Goal: Task Accomplishment & Management: Manage account settings

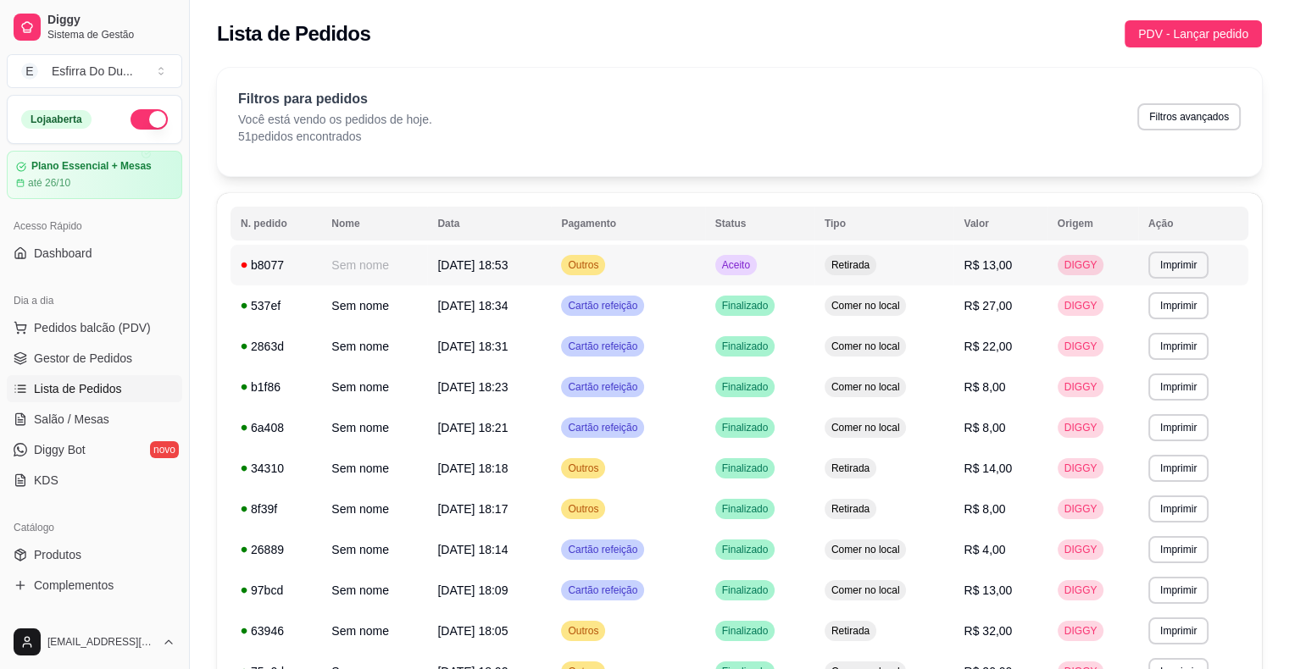
click at [753, 267] on span "Aceito" at bounding box center [735, 265] width 35 height 14
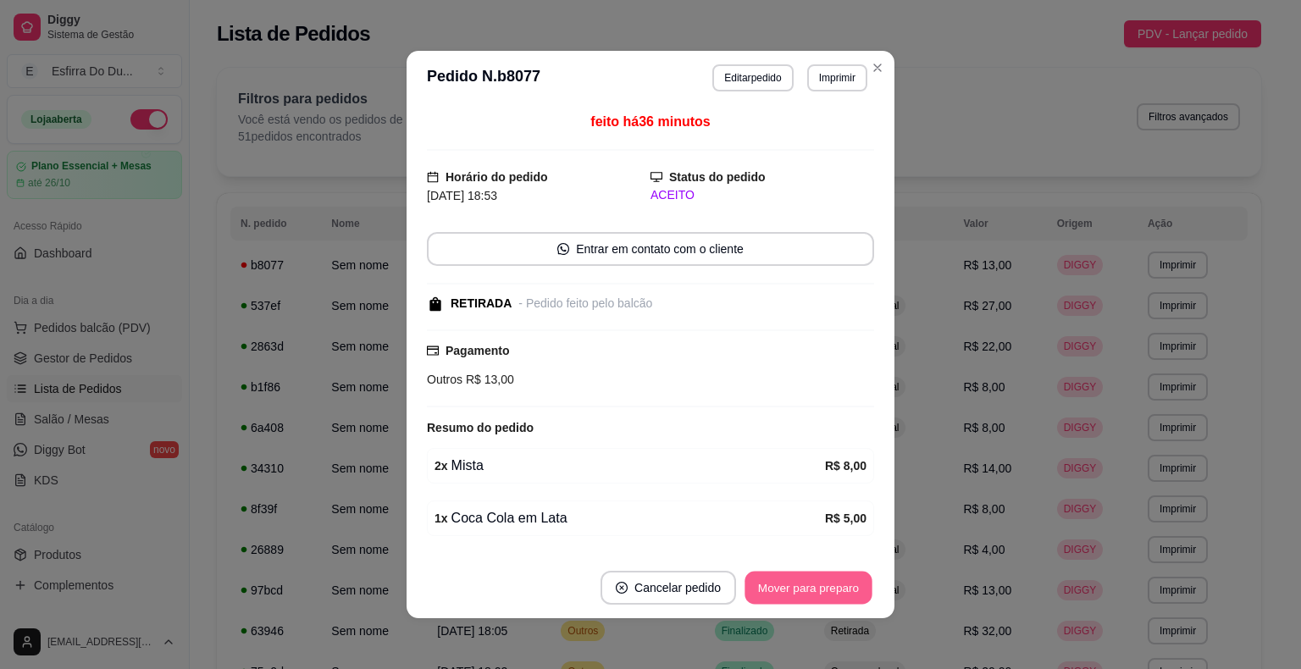
click at [800, 593] on button "Mover para preparo" at bounding box center [808, 588] width 127 height 33
click at [800, 593] on div "Mover para preparo" at bounding box center [808, 588] width 131 height 34
click at [800, 593] on div "Mover para preparo" at bounding box center [796, 588] width 155 height 34
click at [800, 593] on button "Mover para preparo" at bounding box center [808, 588] width 127 height 33
click at [800, 593] on div "Mover para preparo" at bounding box center [796, 588] width 155 height 34
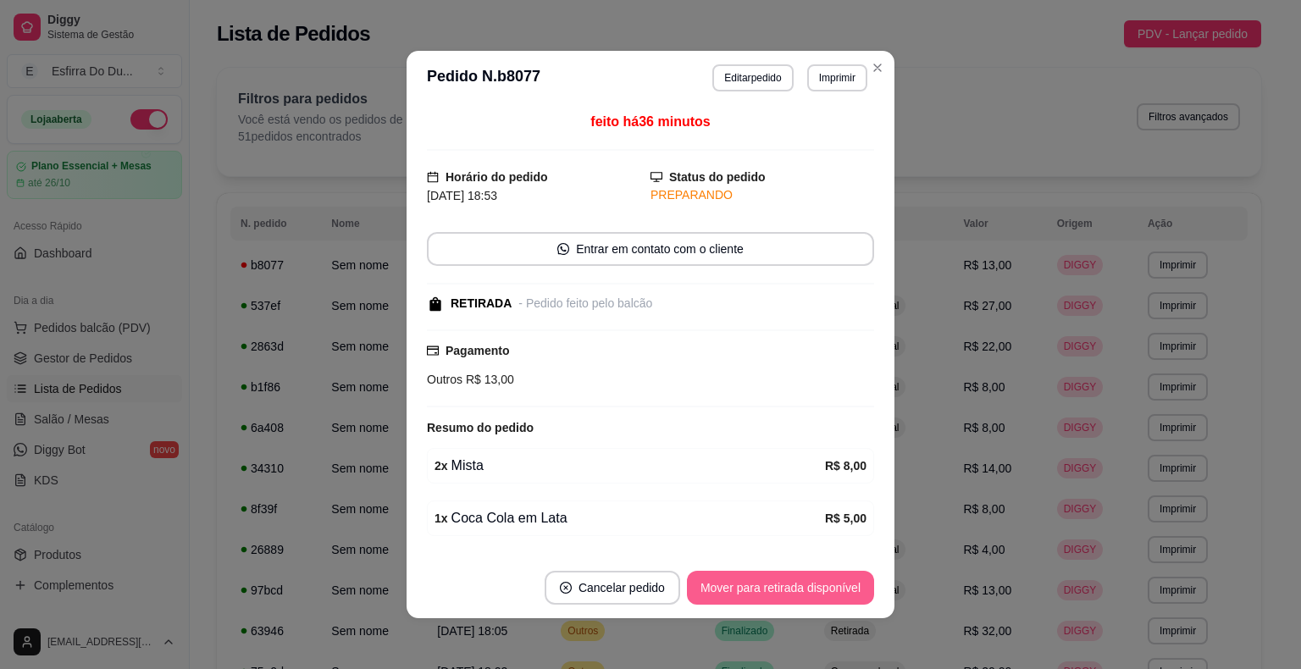
click at [800, 591] on button "Mover para retirada disponível" at bounding box center [780, 588] width 187 height 34
click at [800, 590] on div "Mover para retirada disponível" at bounding box center [768, 588] width 211 height 34
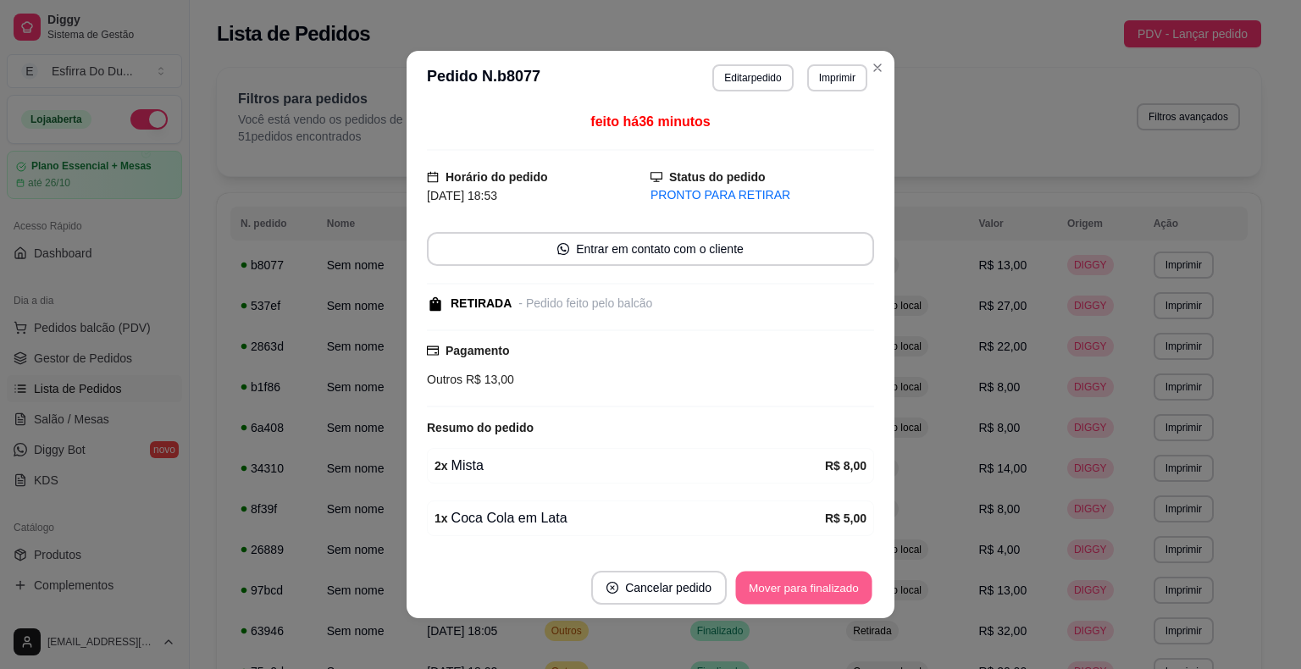
click at [850, 581] on button "Mover para finalizado" at bounding box center [804, 588] width 136 height 33
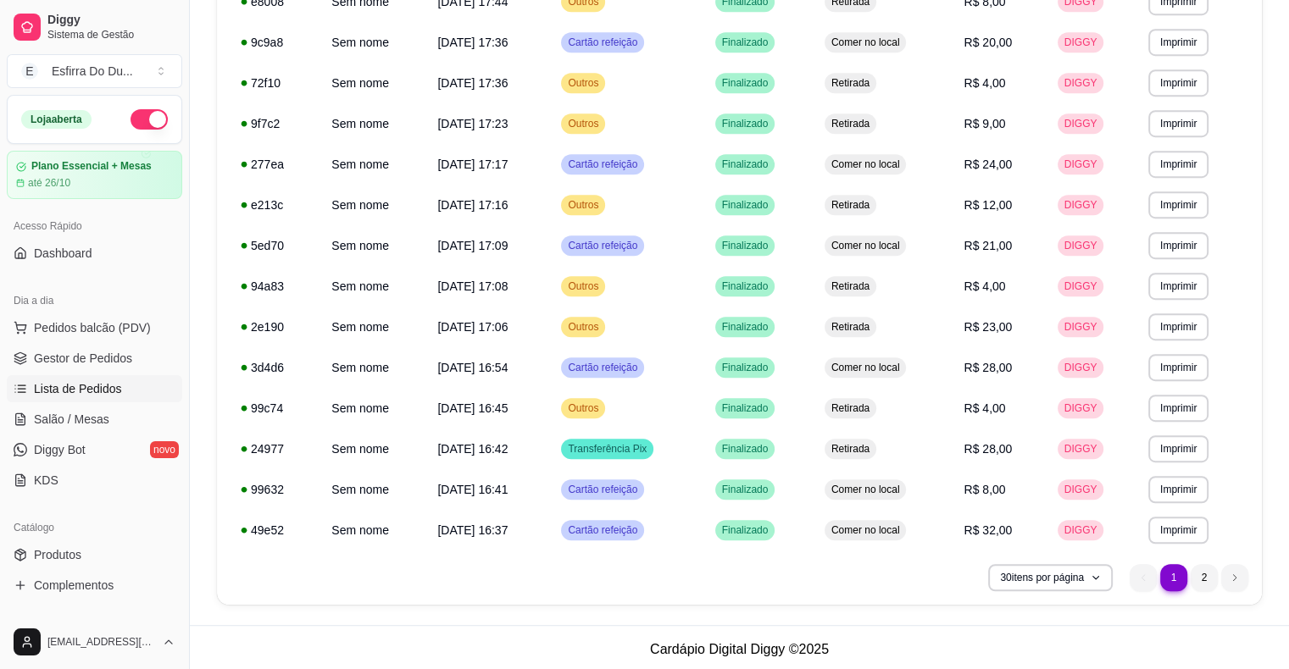
scroll to position [918, 0]
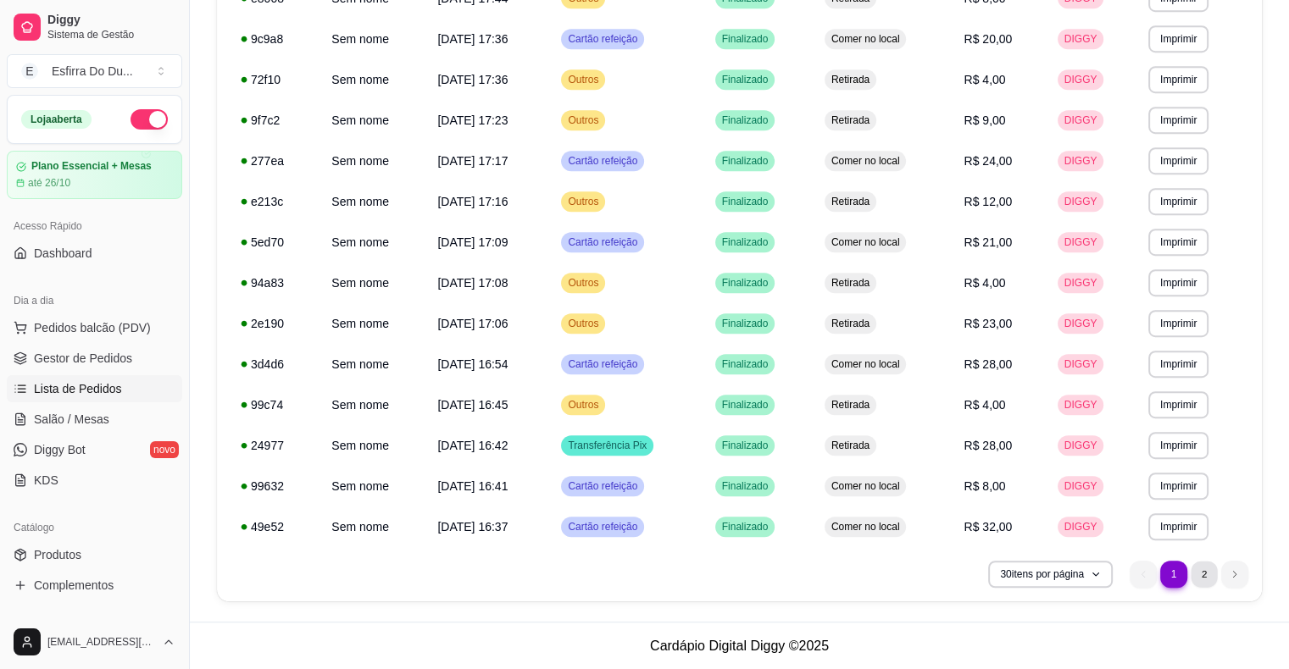
click at [1205, 582] on li "2" at bounding box center [1203, 574] width 26 height 26
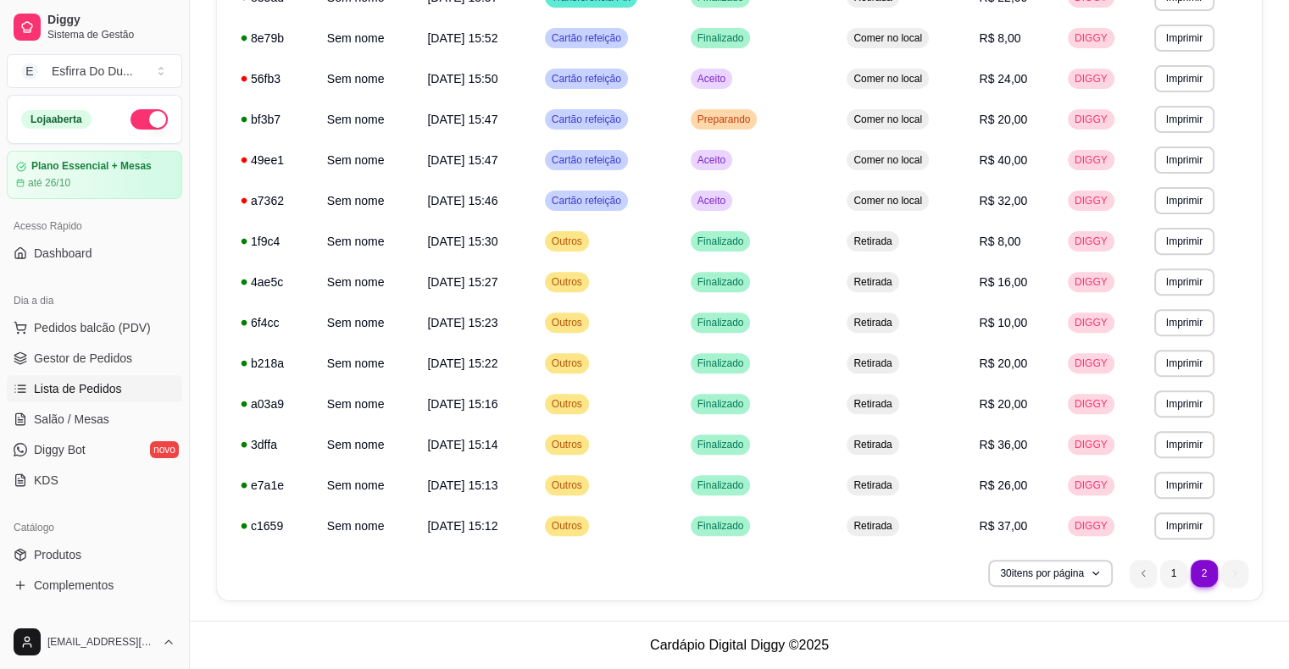
scroll to position [552, 0]
click at [729, 195] on span "Aceito" at bounding box center [711, 202] width 35 height 14
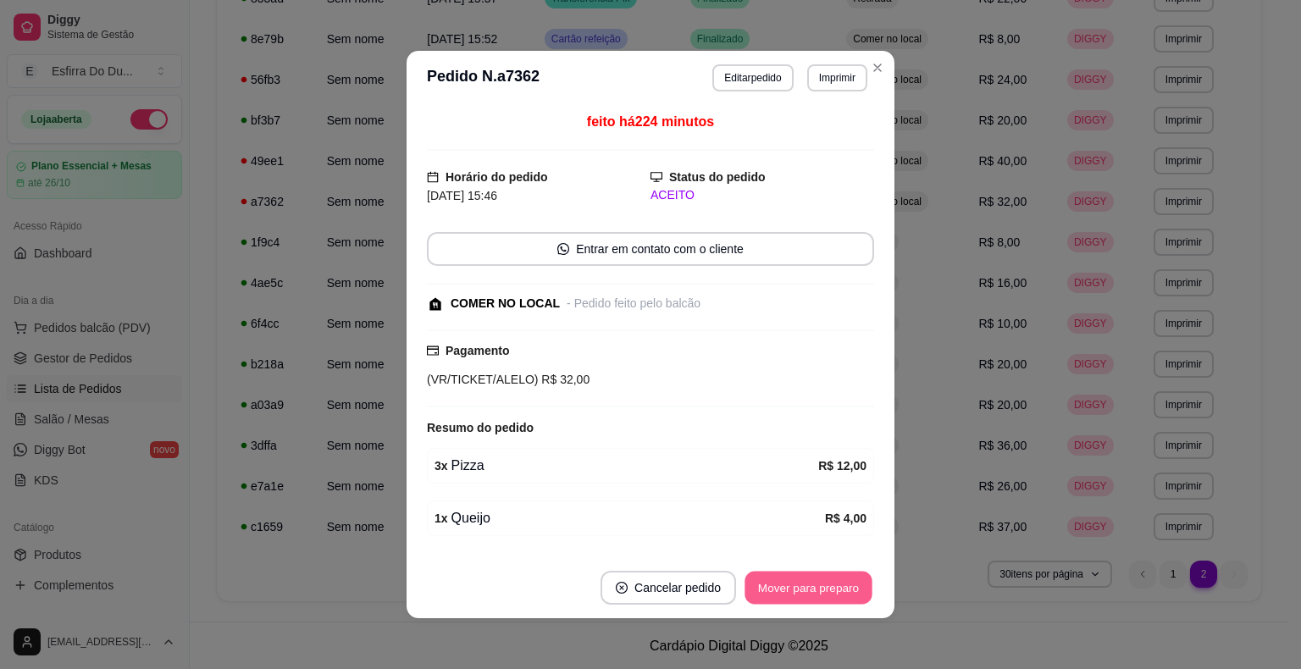
click at [812, 578] on button "Mover para preparo" at bounding box center [808, 588] width 127 height 33
click at [812, 578] on div "Mover para preparo" at bounding box center [796, 588] width 155 height 34
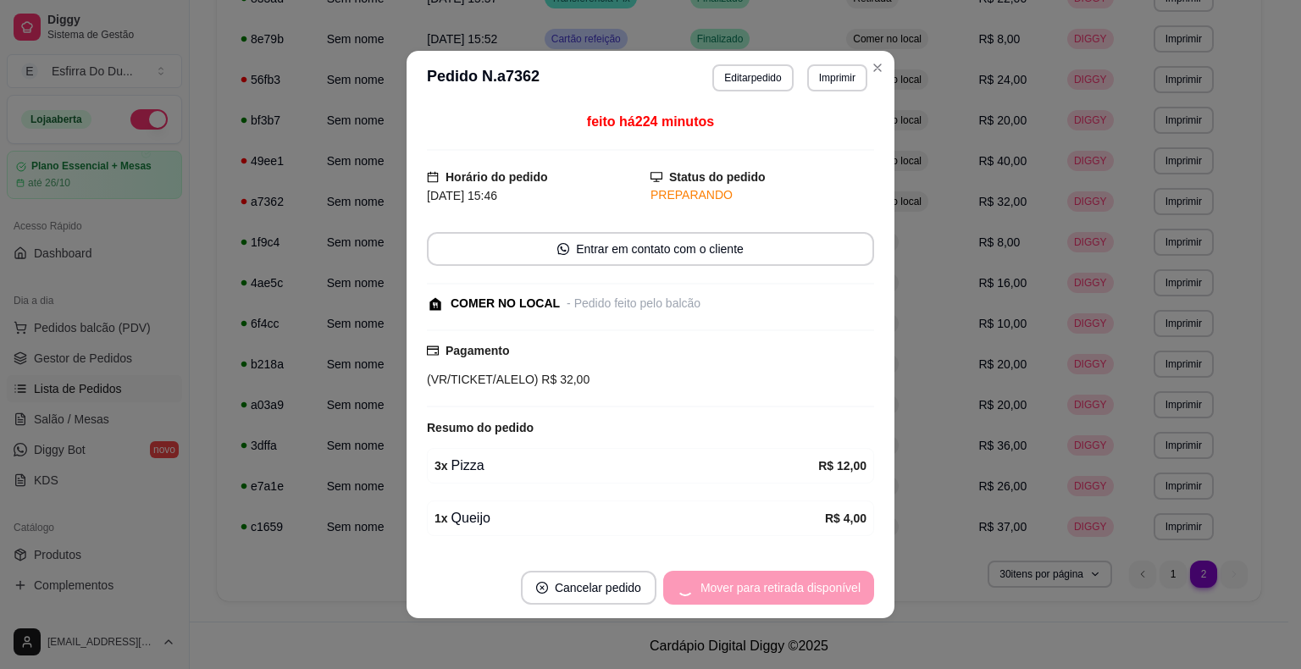
click at [812, 578] on div "Mover para retirada disponível" at bounding box center [768, 588] width 211 height 34
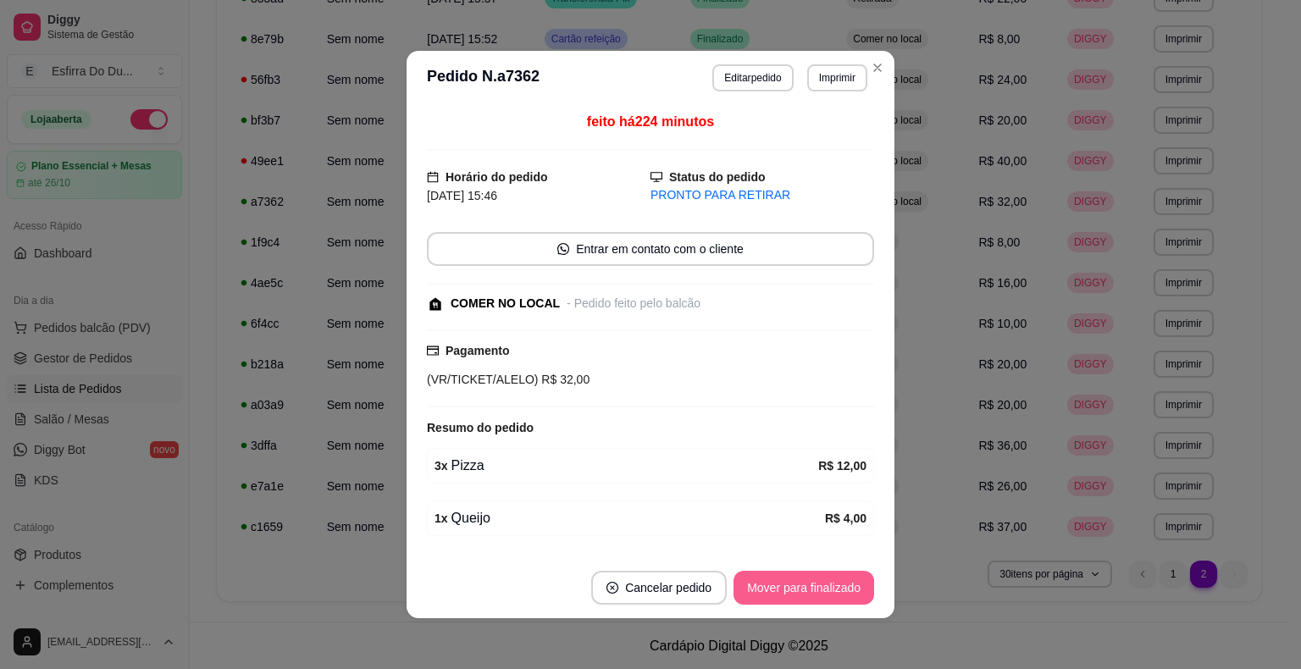
click at [812, 578] on button "Mover para finalizado" at bounding box center [804, 588] width 141 height 34
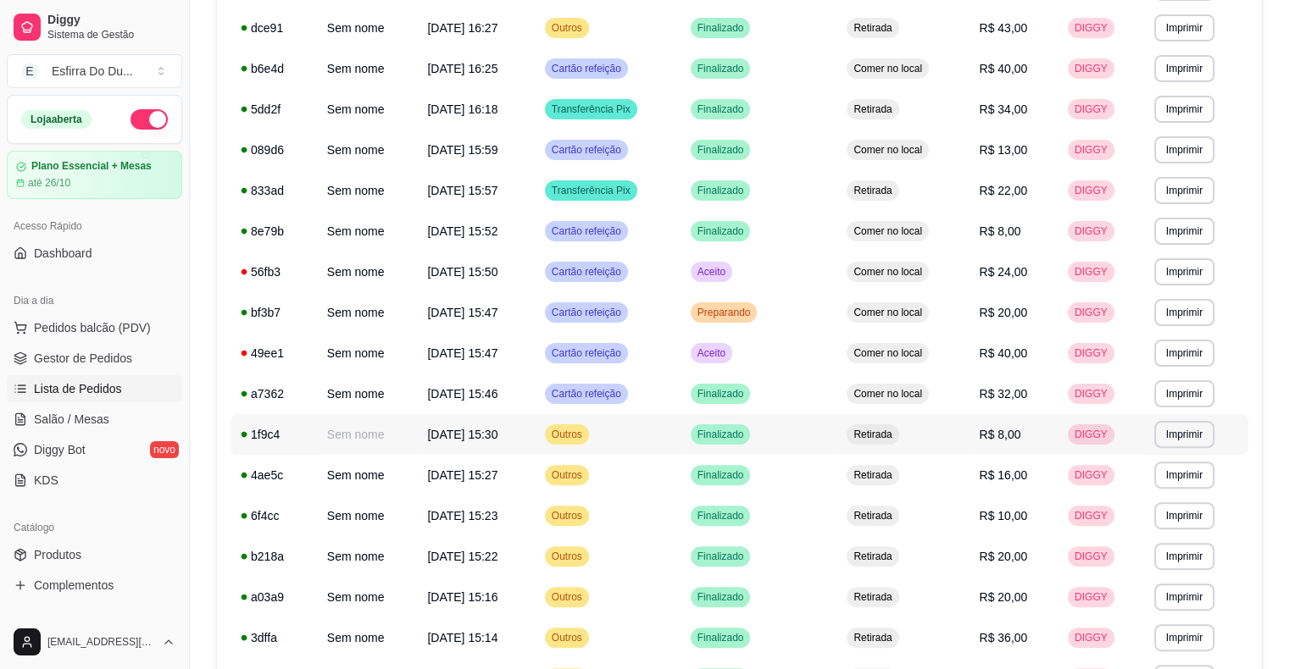
scroll to position [297, 0]
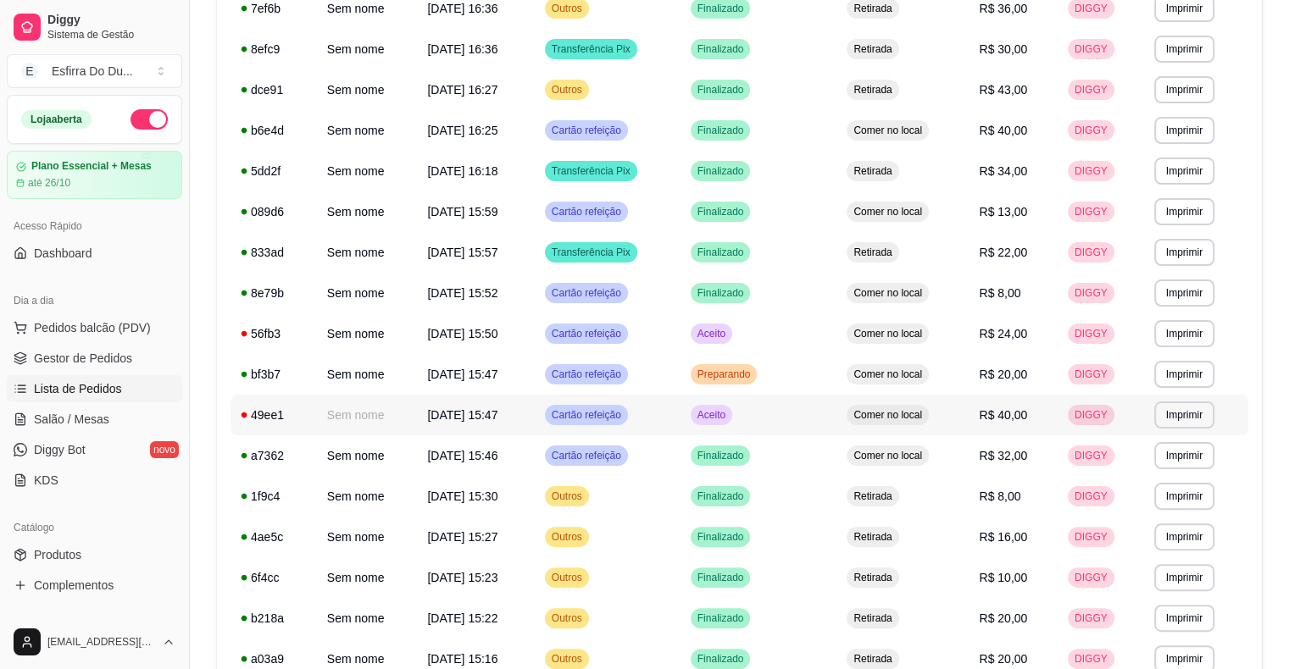
click at [729, 412] on span "Aceito" at bounding box center [711, 415] width 35 height 14
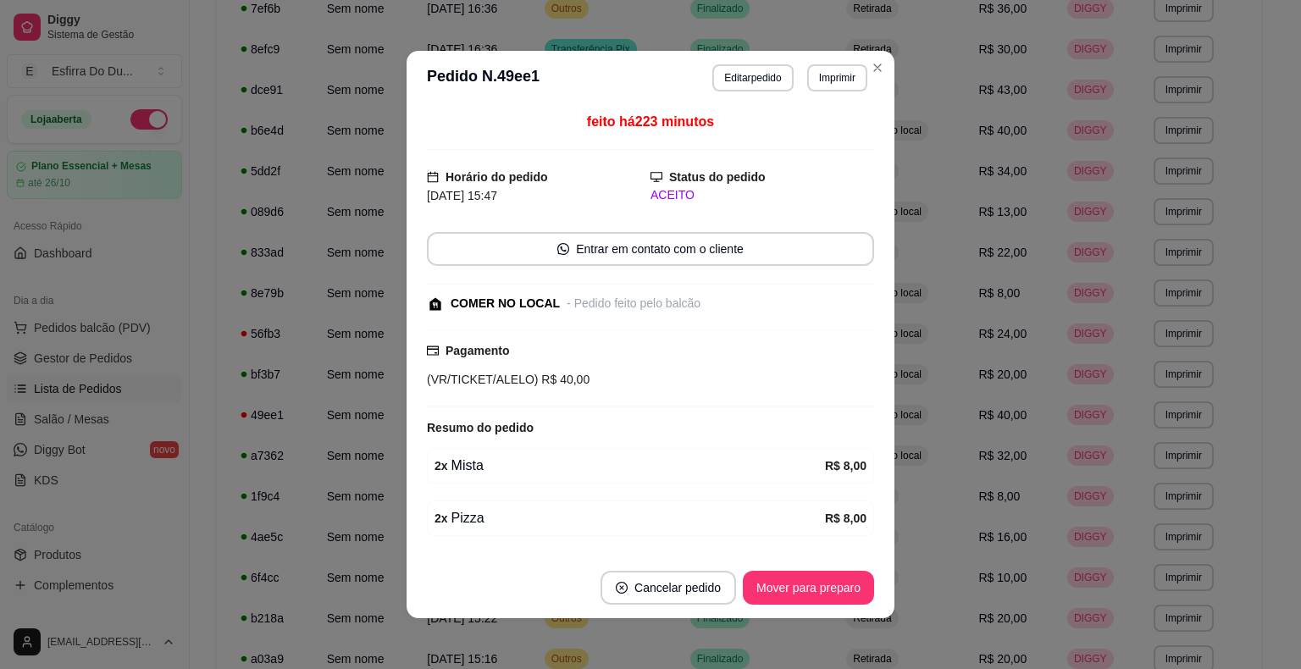
drag, startPoint x: 774, startPoint y: 544, endPoint x: 771, endPoint y: 585, distance: 40.7
click at [771, 567] on section "**********" at bounding box center [651, 335] width 488 height 568
click at [771, 585] on button "Mover para preparo" at bounding box center [808, 588] width 131 height 34
click at [771, 585] on div "Mover para preparo" at bounding box center [796, 588] width 155 height 34
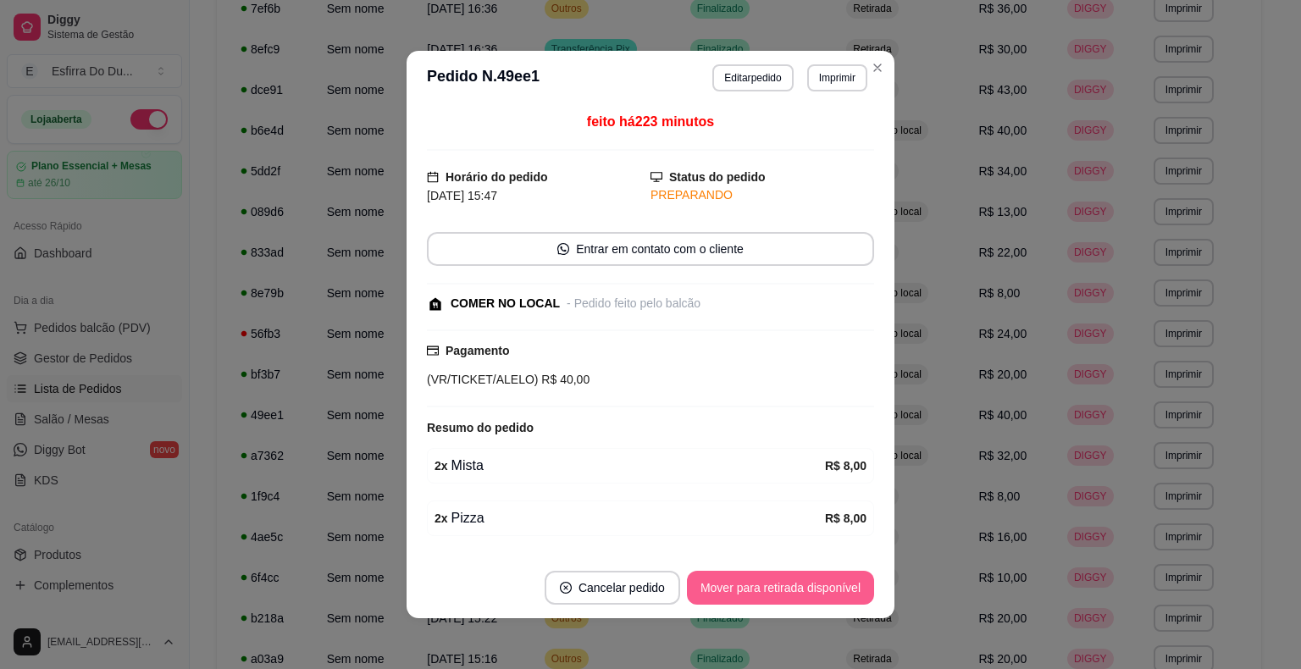
click at [771, 585] on div "Mover para retirada disponível" at bounding box center [780, 588] width 187 height 34
click at [771, 561] on footer "Cancelar pedido Mover para finalizado" at bounding box center [651, 588] width 488 height 61
click at [814, 588] on button "Mover para finalizado" at bounding box center [804, 588] width 136 height 33
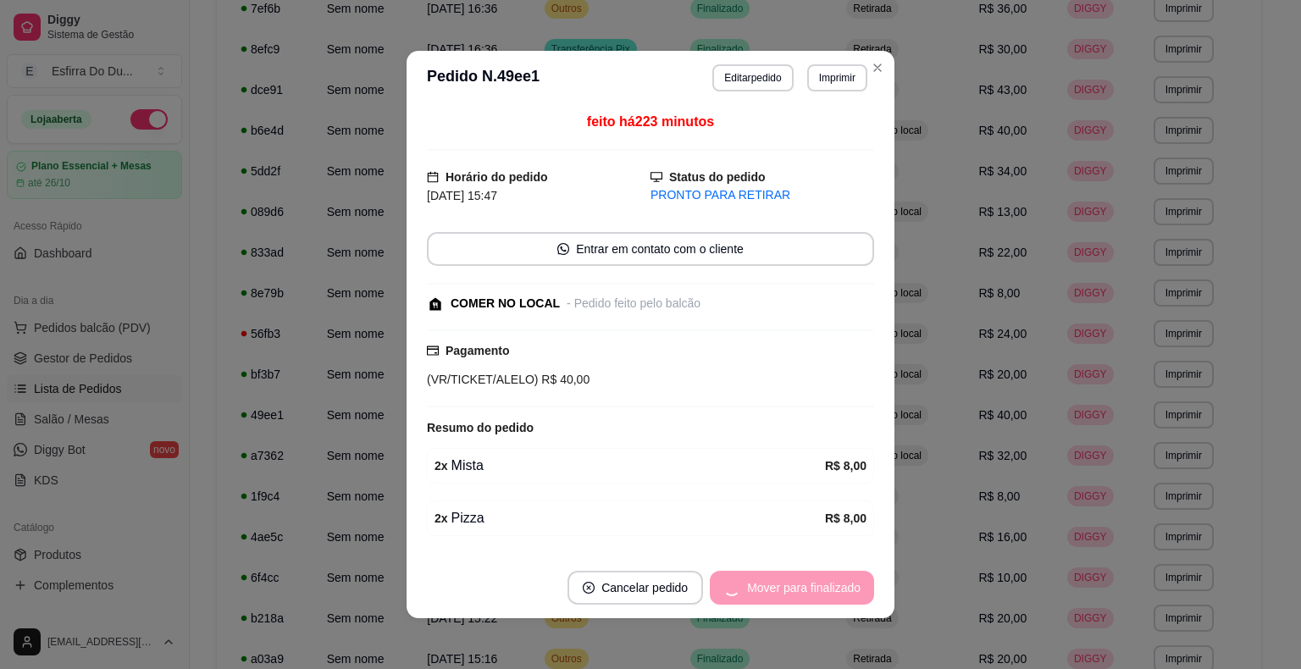
click at [814, 588] on div "Mover para finalizado" at bounding box center [792, 588] width 164 height 34
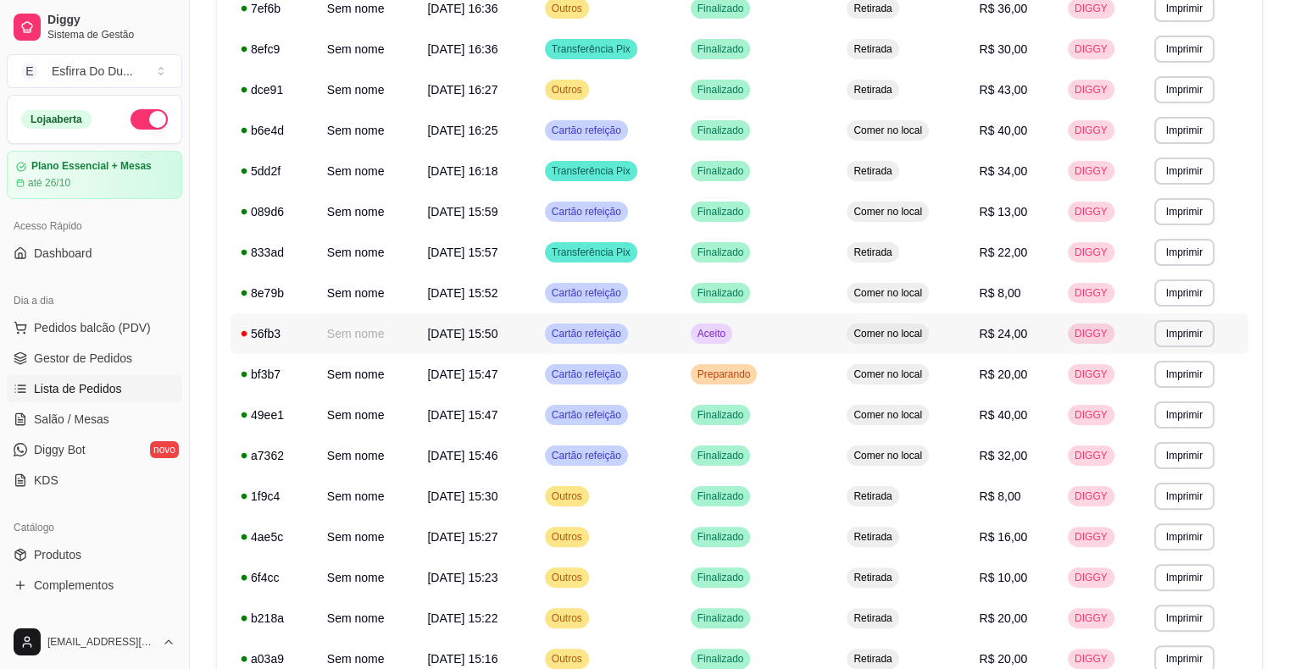
click at [729, 340] on span "Aceito" at bounding box center [711, 334] width 35 height 14
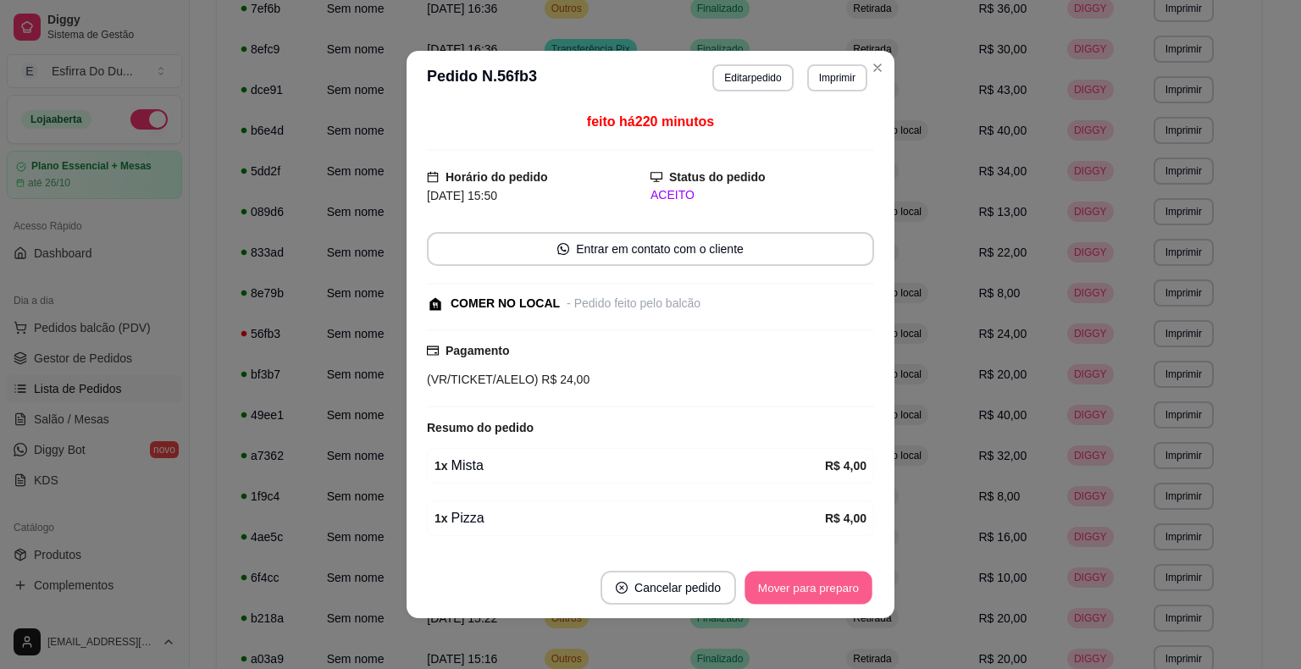
click at [807, 591] on button "Mover para preparo" at bounding box center [808, 588] width 127 height 33
click at [807, 591] on div "Mover para preparo" at bounding box center [808, 588] width 131 height 34
click at [807, 591] on button "Mover para retirada disponível" at bounding box center [780, 588] width 181 height 33
click at [807, 591] on div "Mover para retirada disponível" at bounding box center [780, 588] width 187 height 34
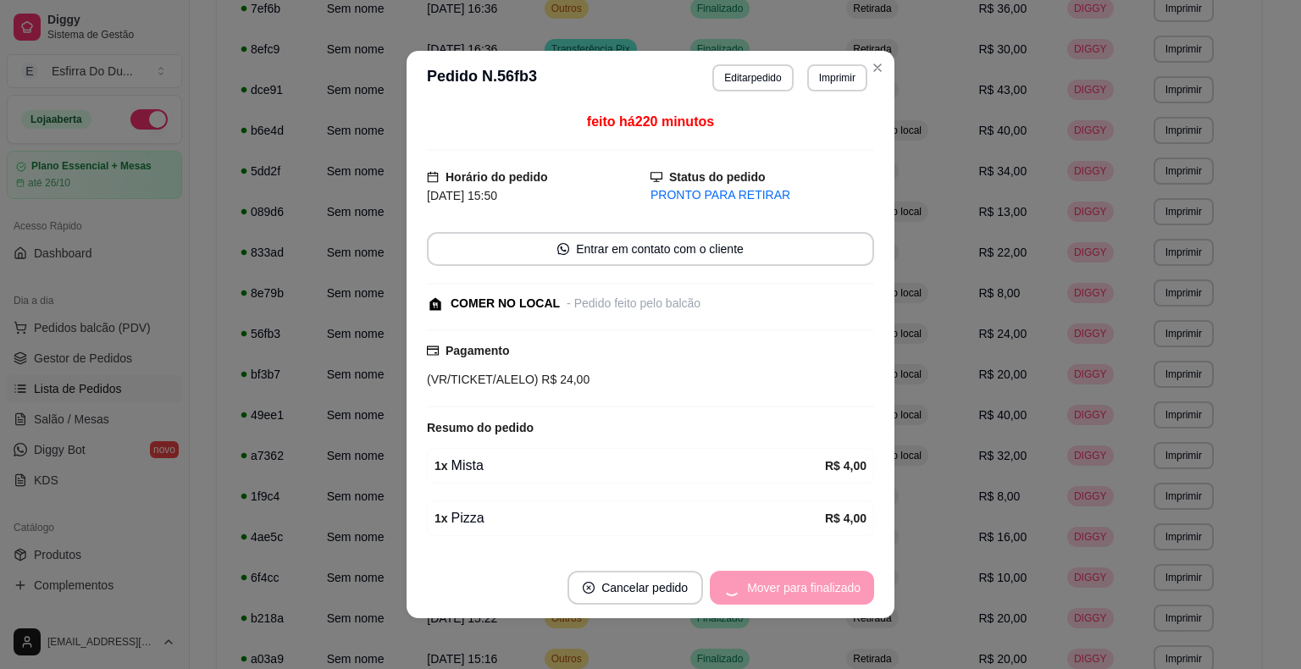
click at [807, 591] on div "Mover para finalizado" at bounding box center [792, 588] width 164 height 34
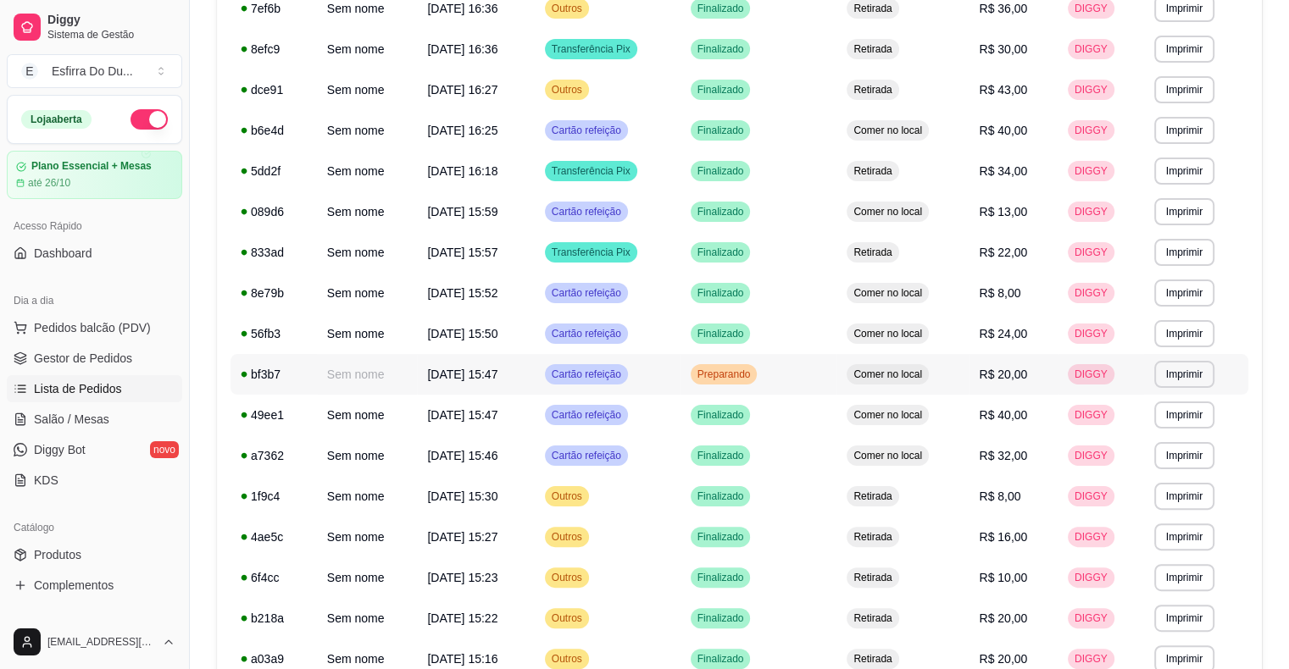
click at [749, 377] on span "Preparando" at bounding box center [724, 375] width 60 height 14
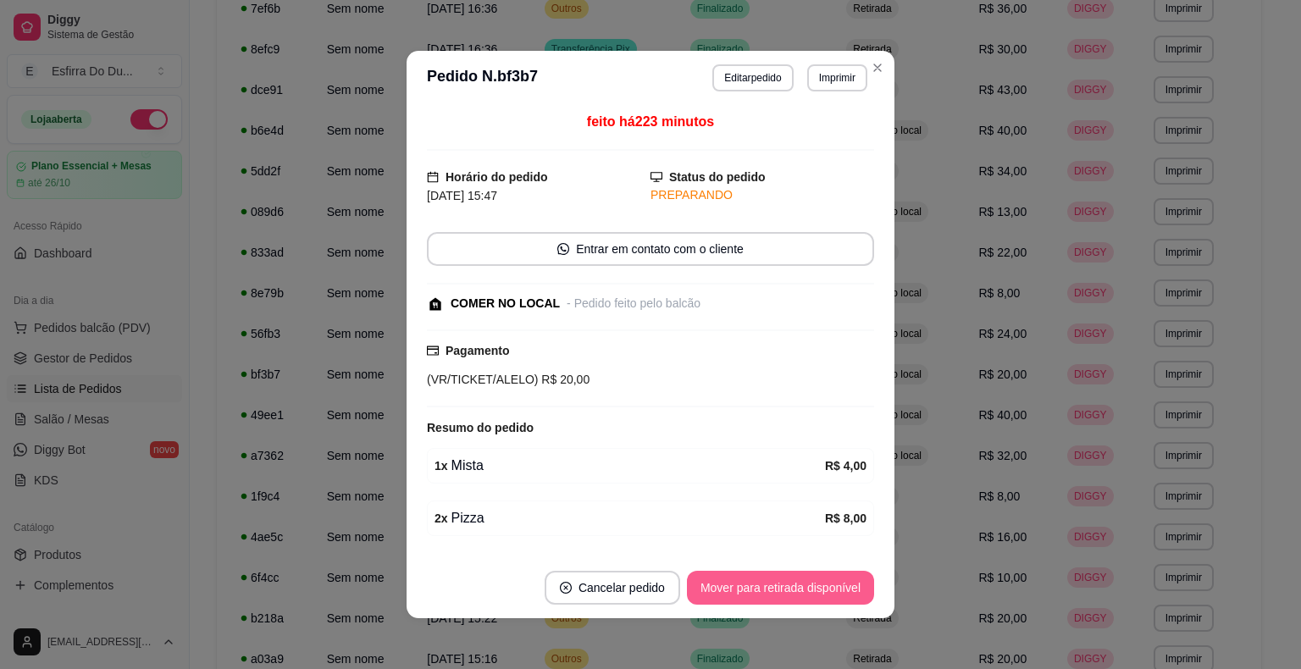
click at [758, 586] on button "Mover para retirada disponível" at bounding box center [780, 588] width 187 height 34
click at [758, 586] on div "Mover para retirada disponível" at bounding box center [780, 588] width 187 height 34
click at [758, 586] on div "Mover para retirada disponível" at bounding box center [768, 588] width 211 height 34
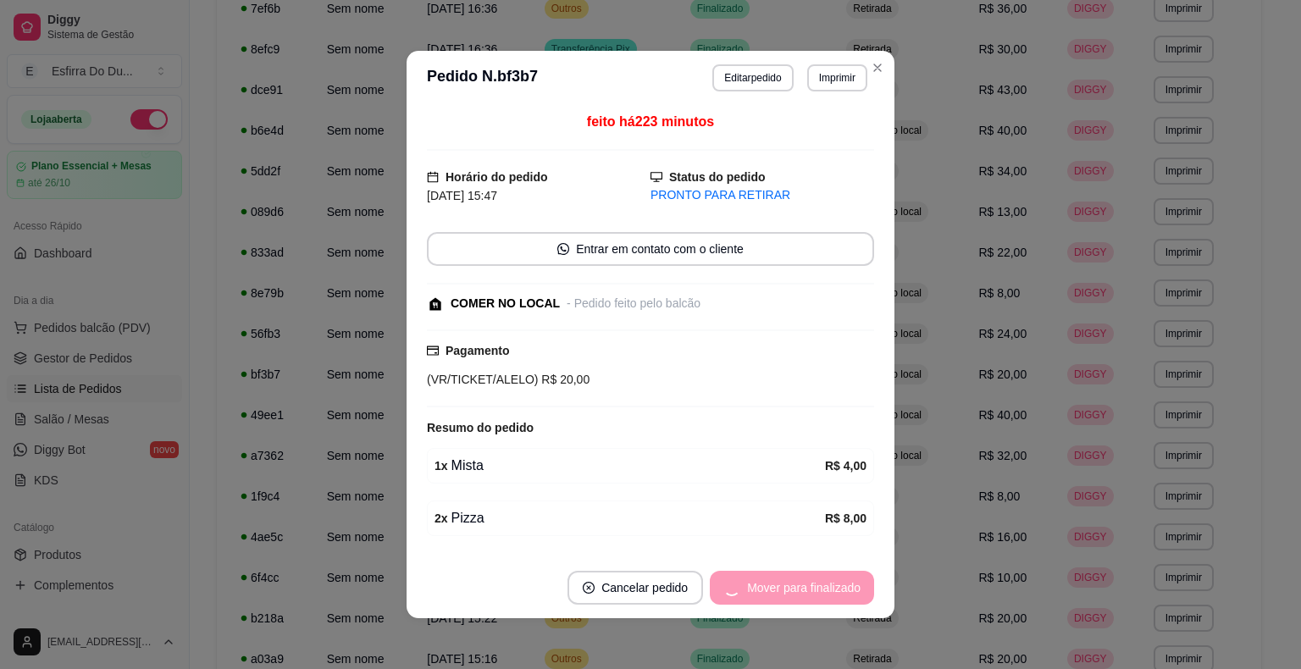
click at [758, 586] on div "Mover para finalizado" at bounding box center [792, 588] width 164 height 34
click at [703, 586] on button "Cancelar pedido" at bounding box center [636, 588] width 136 height 34
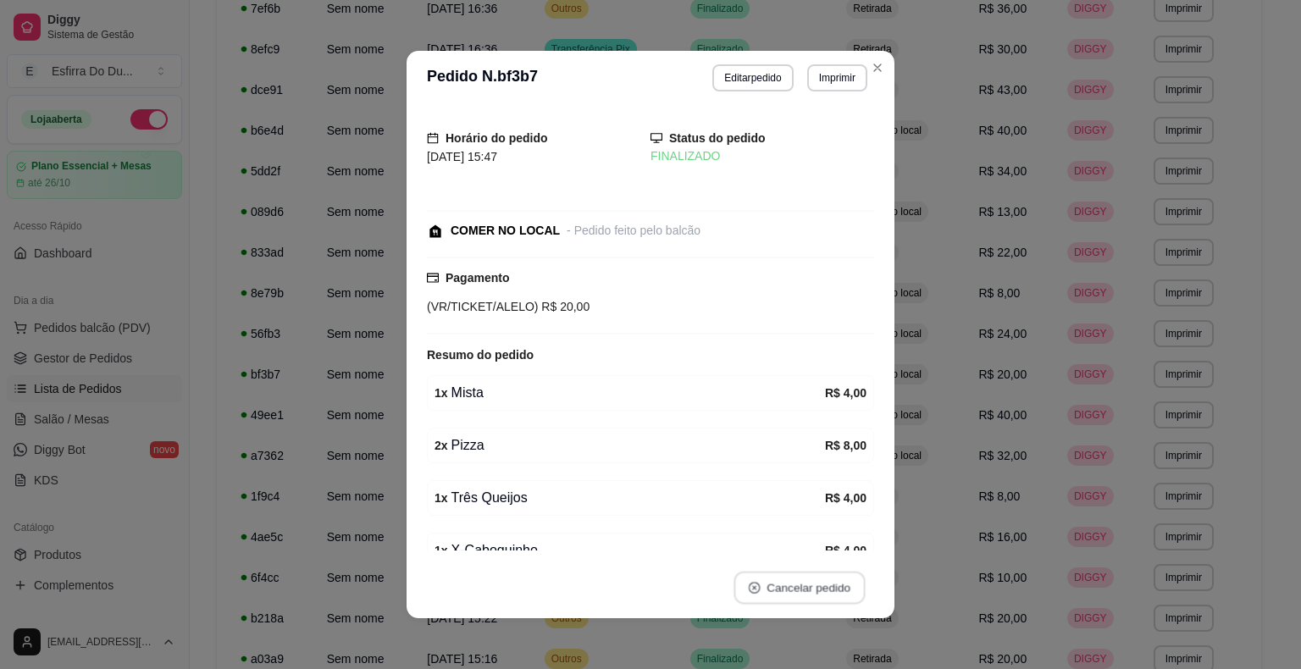
click at [758, 586] on button "Cancelar pedido" at bounding box center [799, 588] width 131 height 33
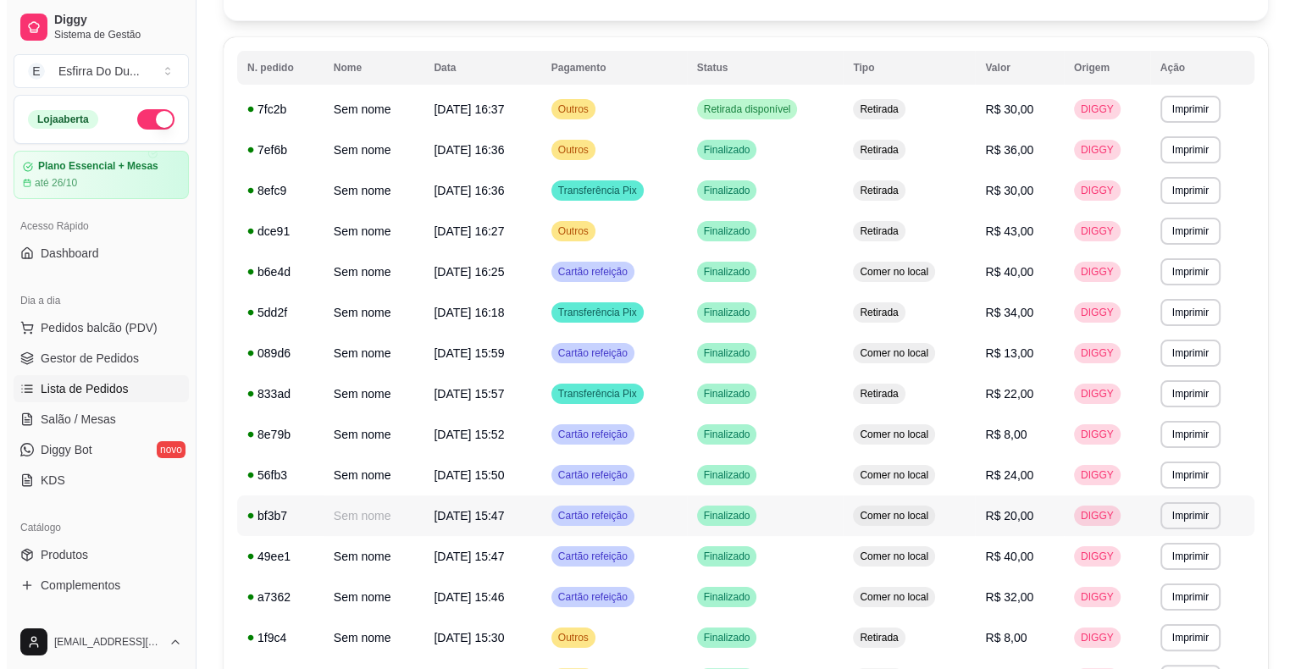
scroll to position [0, 0]
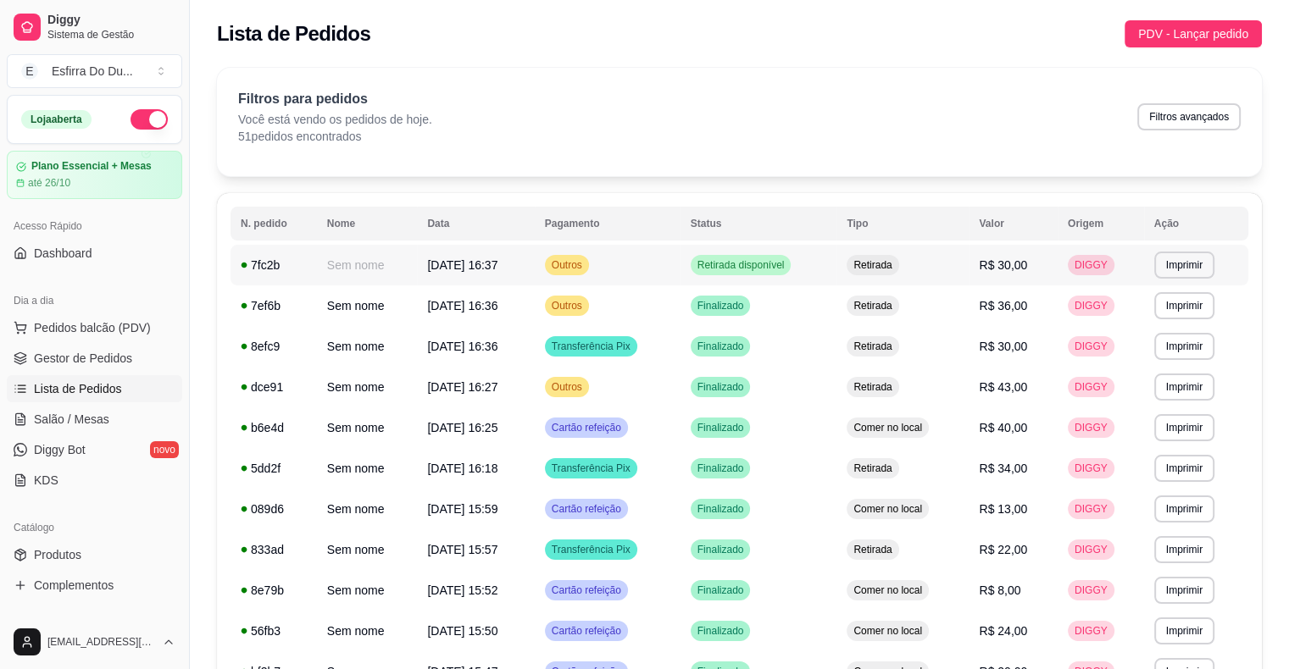
click at [777, 260] on span "Retirada disponível" at bounding box center [741, 265] width 94 height 14
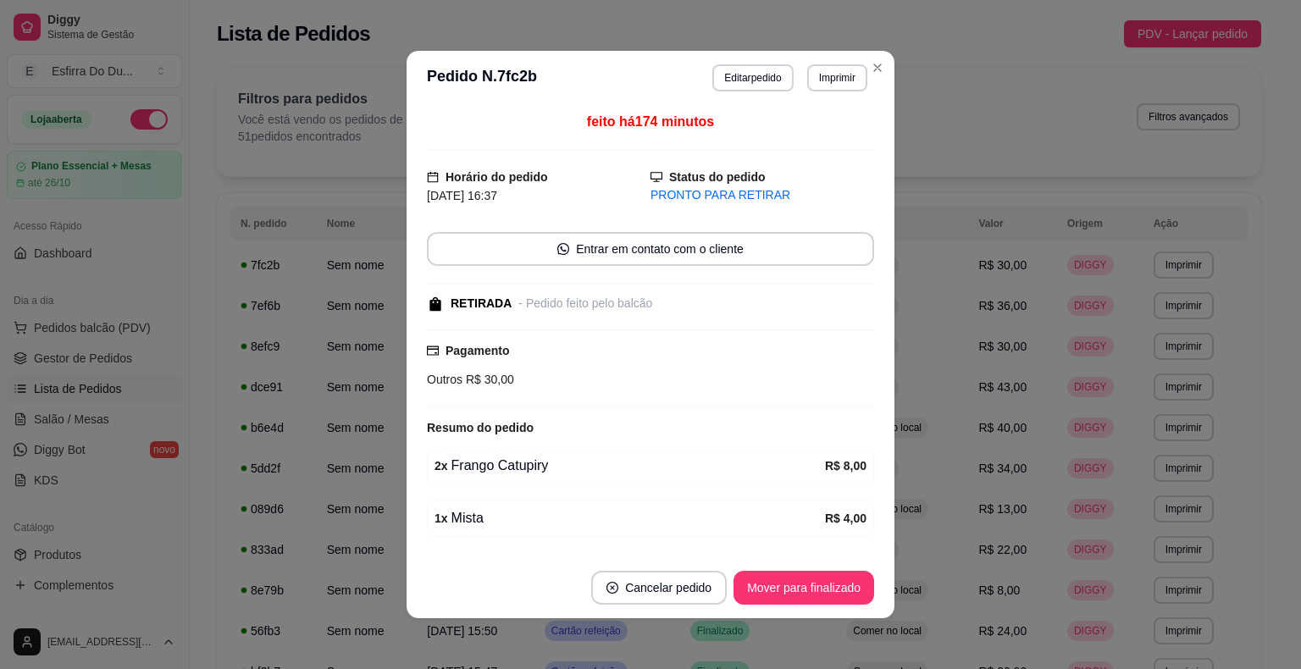
click at [803, 607] on footer "Cancelar pedido Mover para finalizado" at bounding box center [651, 588] width 488 height 61
click at [797, 591] on button "Mover para finalizado" at bounding box center [804, 588] width 141 height 34
click at [797, 591] on div "Mover para finalizado" at bounding box center [792, 588] width 164 height 34
click at [703, 591] on button "Cancelar pedido" at bounding box center [636, 588] width 136 height 34
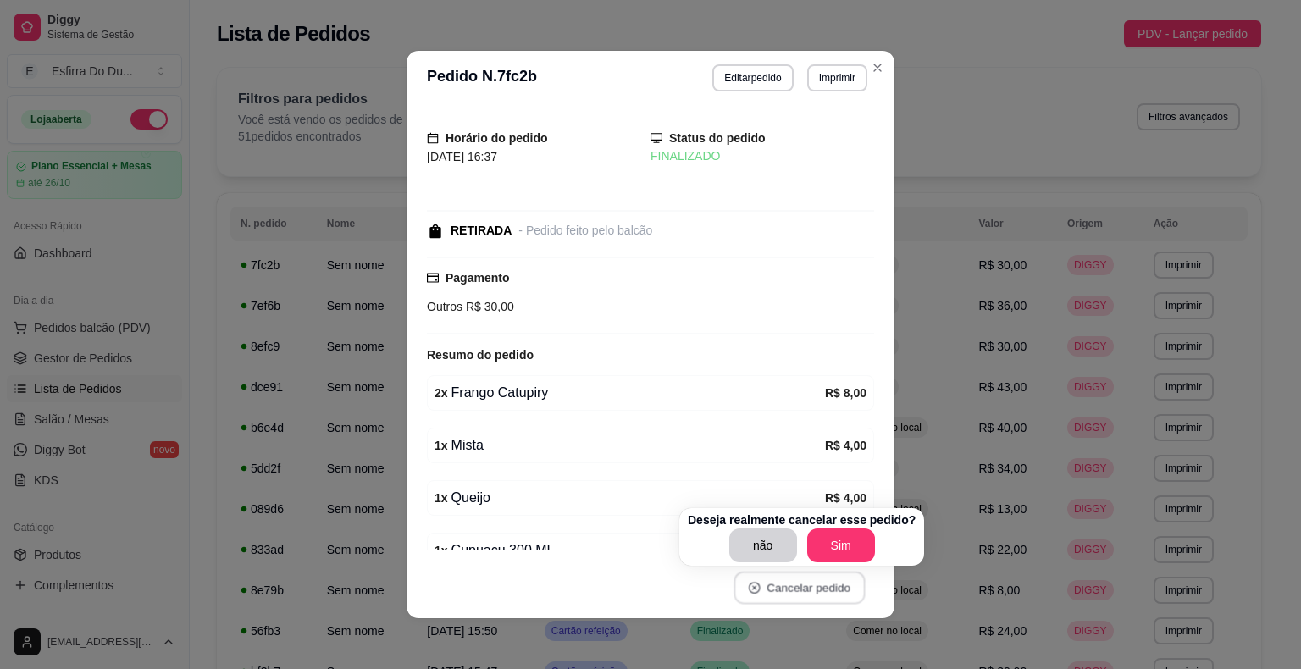
click at [797, 591] on button "Cancelar pedido" at bounding box center [799, 588] width 131 height 33
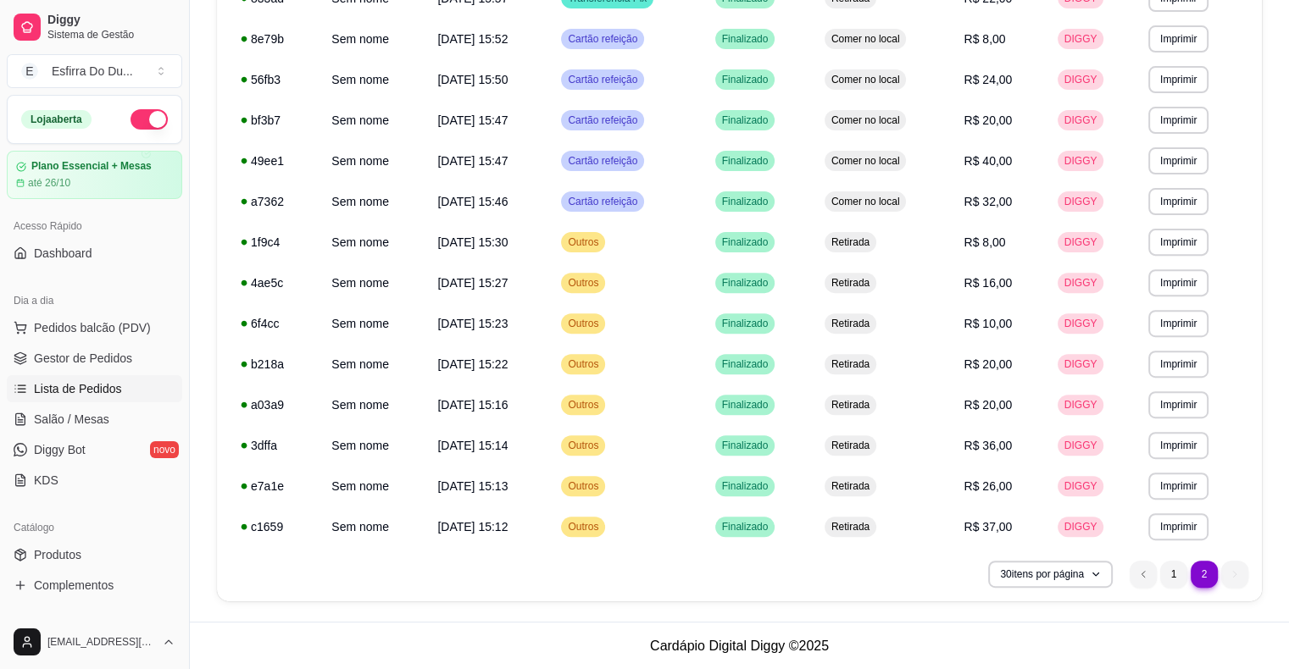
scroll to position [552, 0]
click at [1160, 579] on li "1" at bounding box center [1173, 574] width 27 height 27
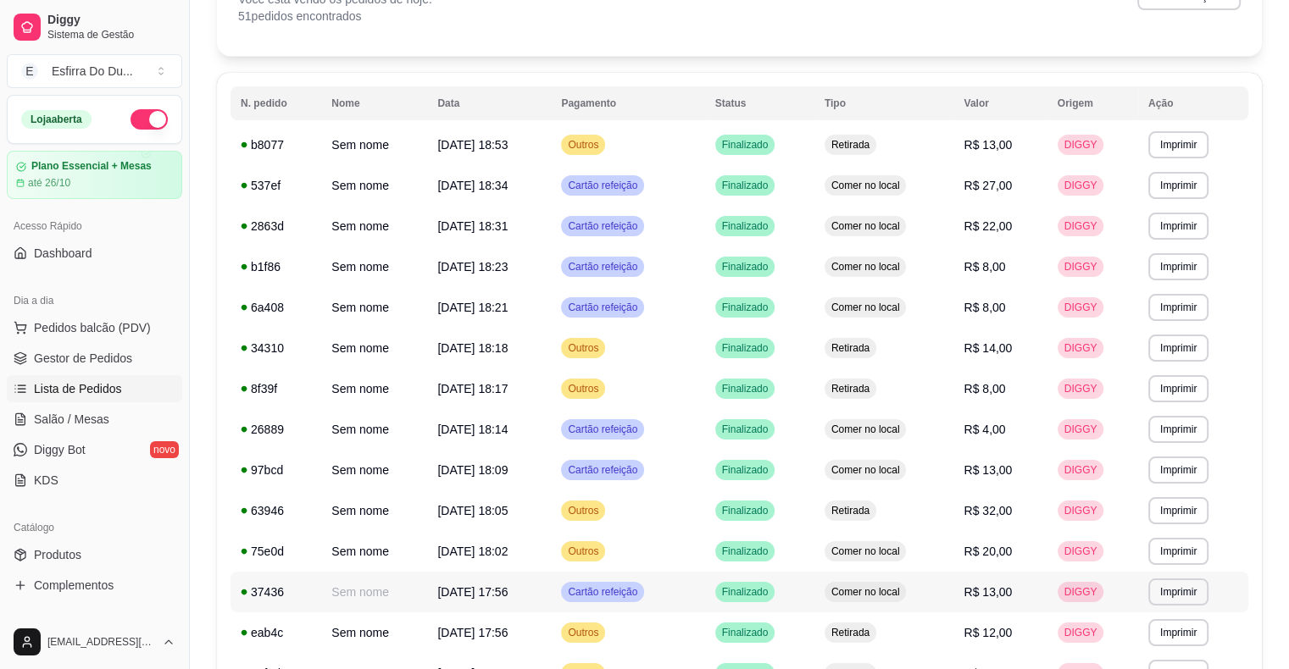
scroll to position [0, 0]
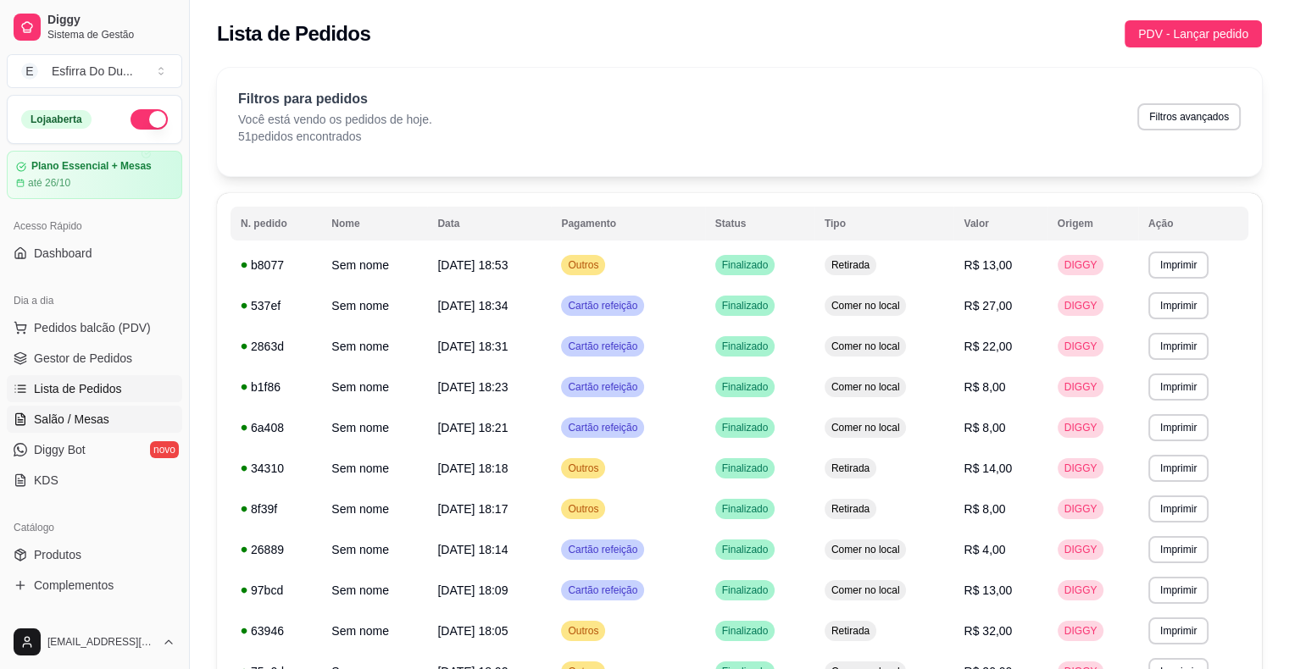
click at [78, 419] on span "Salão / Mesas" at bounding box center [71, 419] width 75 height 17
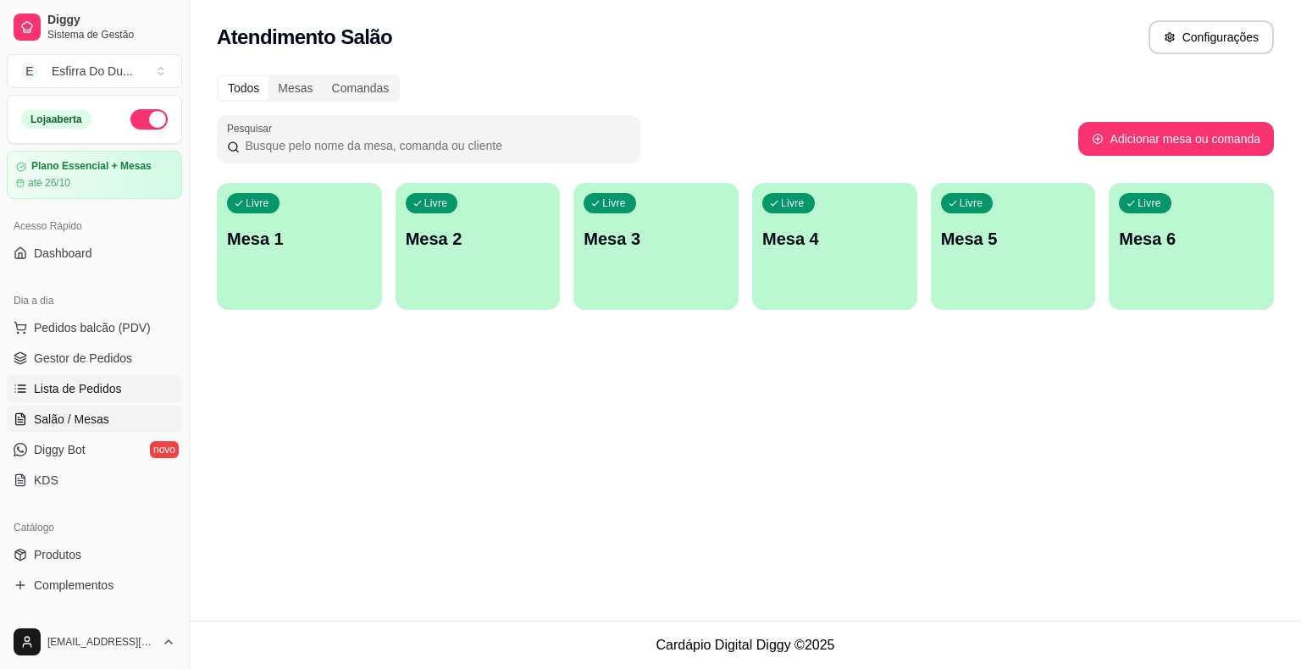
click at [123, 385] on link "Lista de Pedidos" at bounding box center [94, 388] width 175 height 27
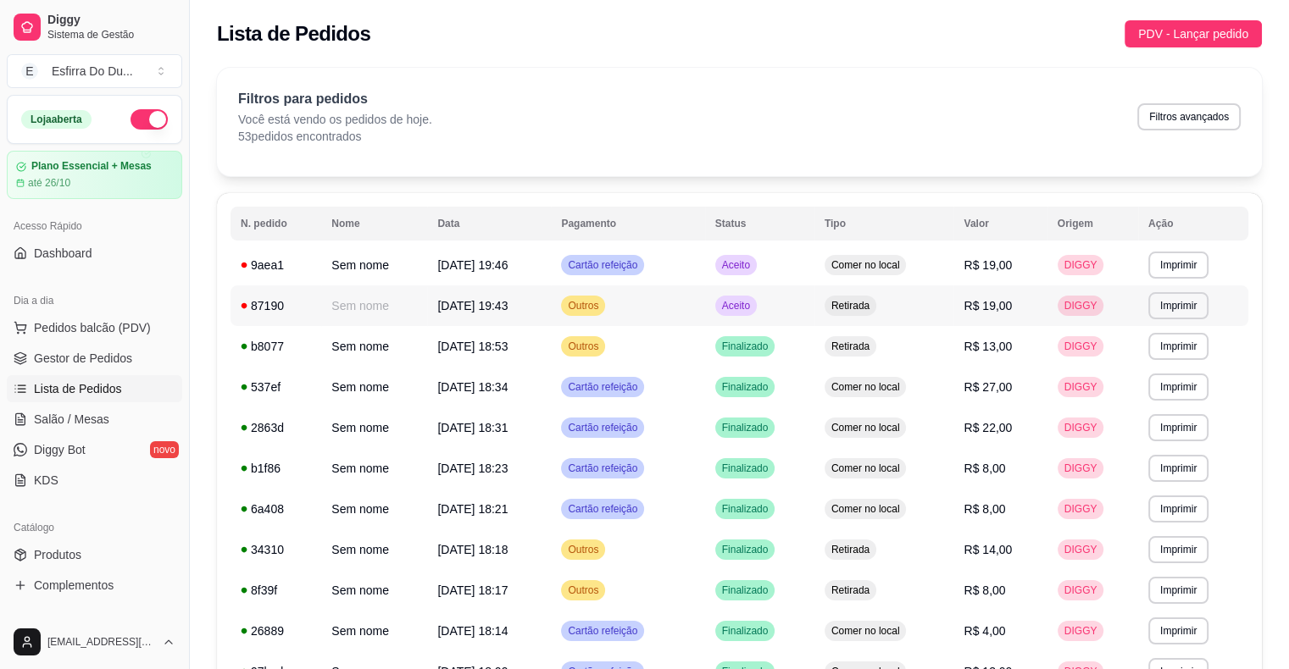
click at [753, 309] on span "Aceito" at bounding box center [735, 306] width 35 height 14
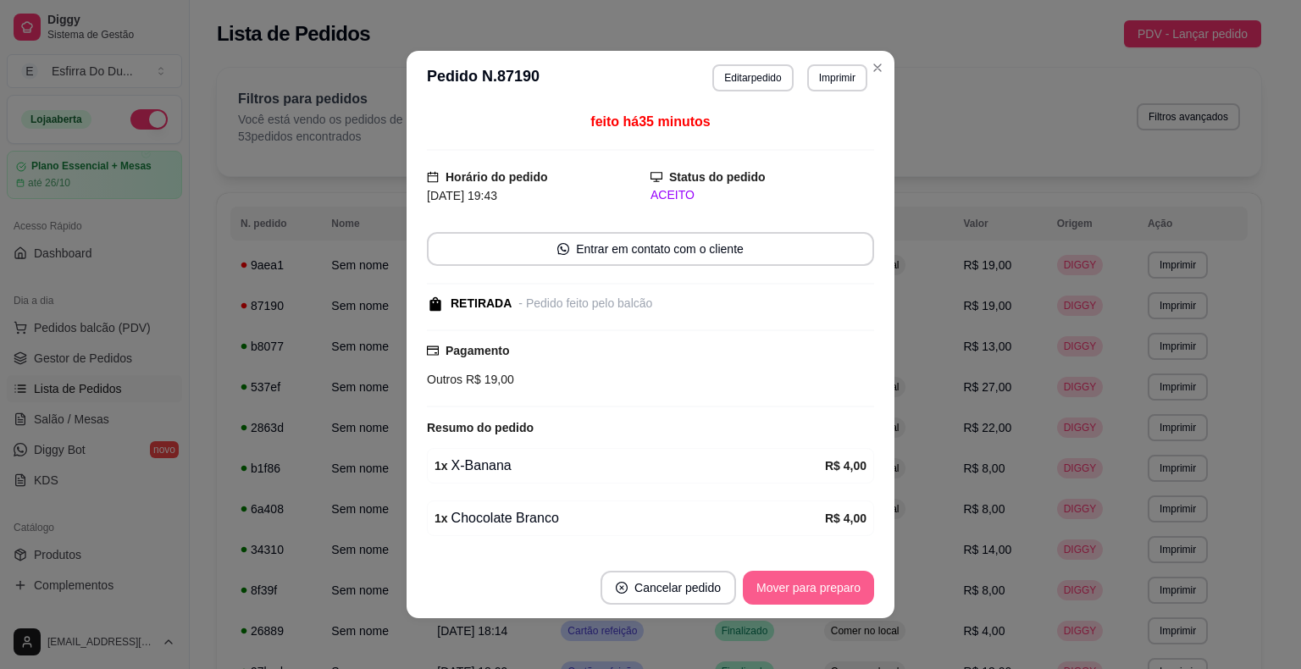
click at [766, 588] on button "Mover para preparo" at bounding box center [808, 588] width 131 height 34
click at [766, 588] on div "Mover para preparo" at bounding box center [796, 588] width 155 height 34
click at [766, 588] on div "Mover para retirada disponível" at bounding box center [780, 588] width 187 height 34
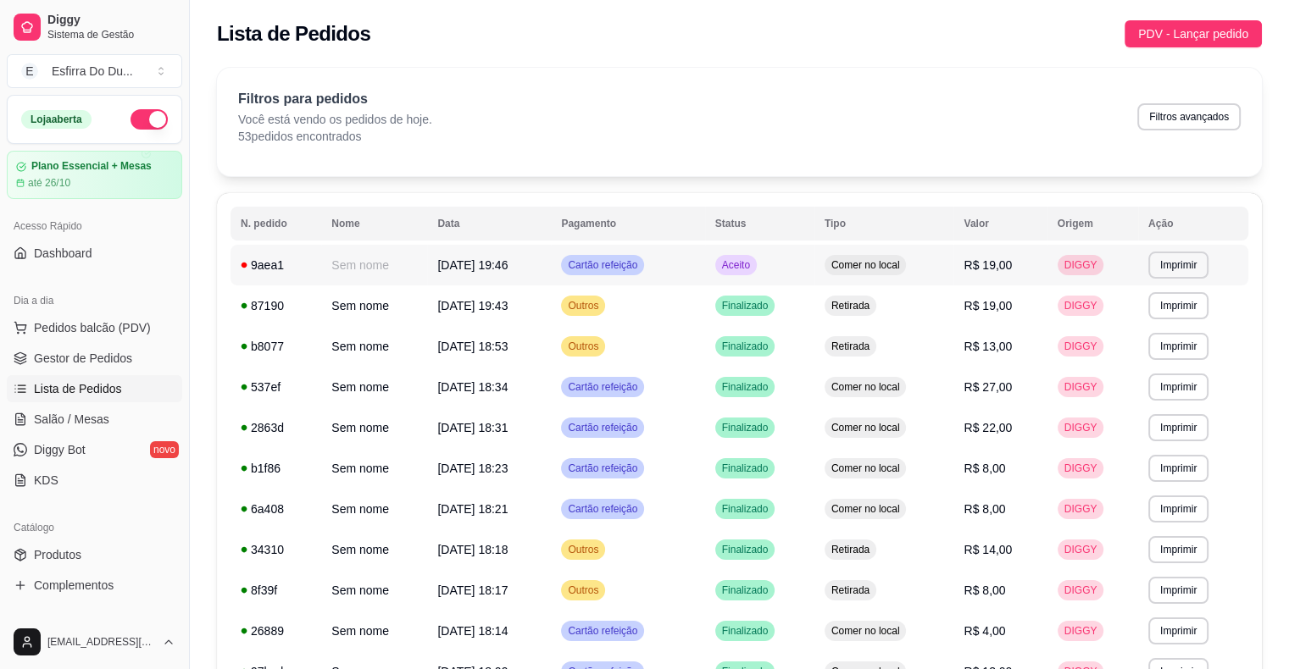
click at [753, 260] on span "Aceito" at bounding box center [735, 265] width 35 height 14
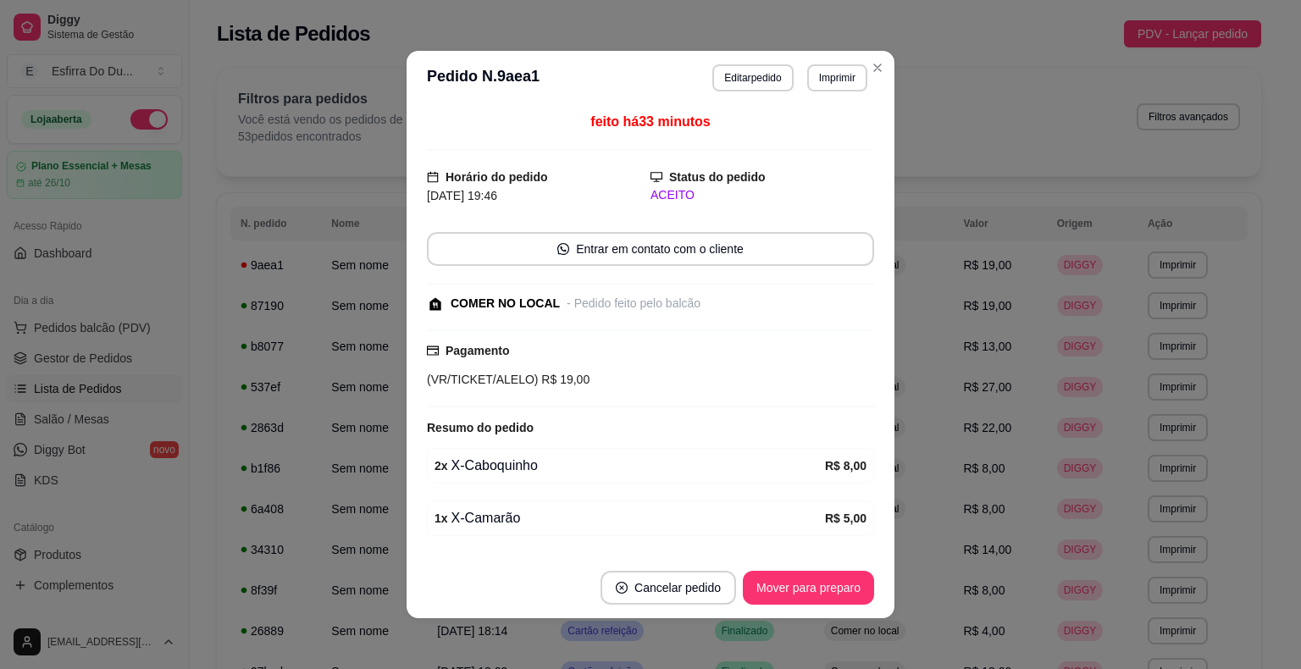
click at [820, 599] on button "Mover para preparo" at bounding box center [808, 588] width 131 height 34
click at [820, 599] on div "Mover para preparo" at bounding box center [808, 588] width 131 height 34
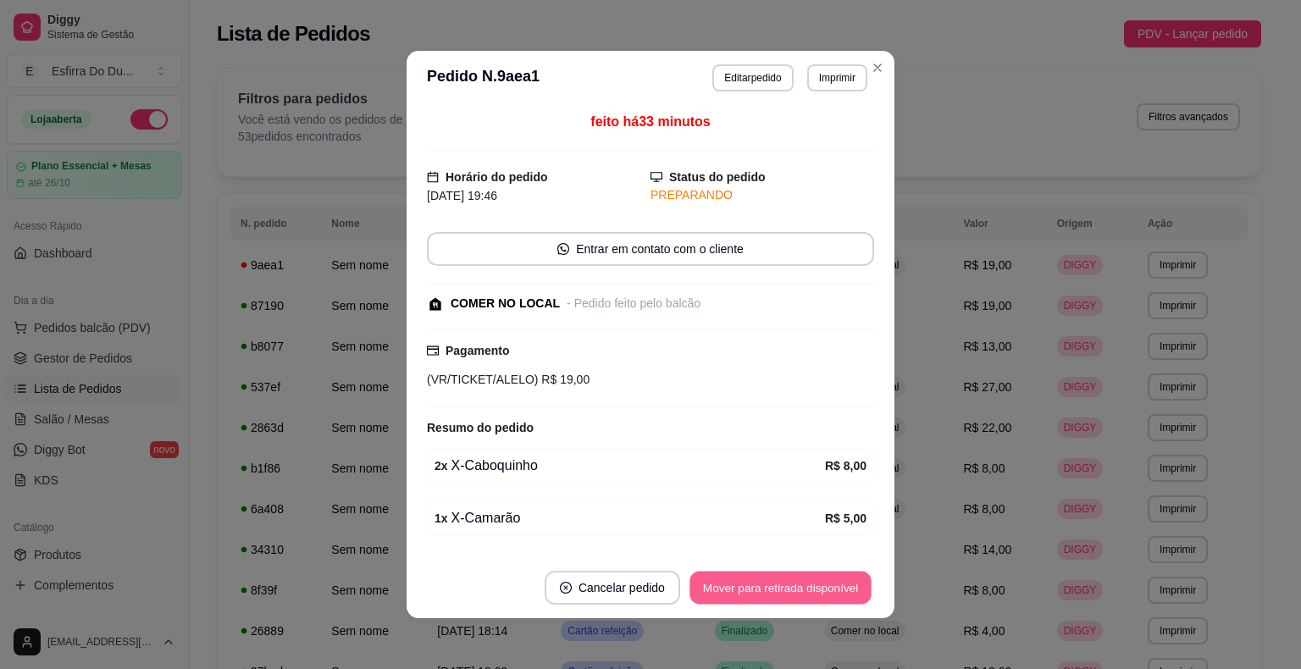
click at [820, 599] on button "Mover para retirada disponível" at bounding box center [780, 588] width 181 height 33
click at [820, 599] on div "Mover para retirada disponível" at bounding box center [780, 588] width 187 height 34
click at [820, 599] on button "Mover para finalizado" at bounding box center [804, 588] width 136 height 33
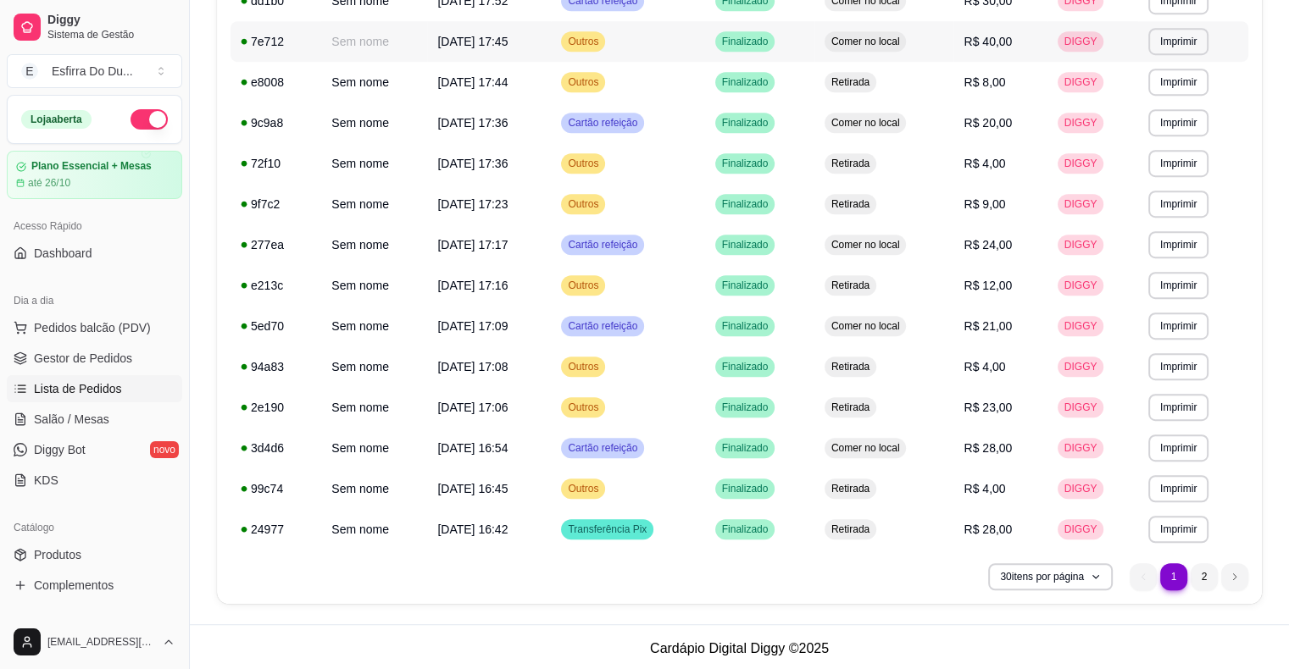
scroll to position [918, 0]
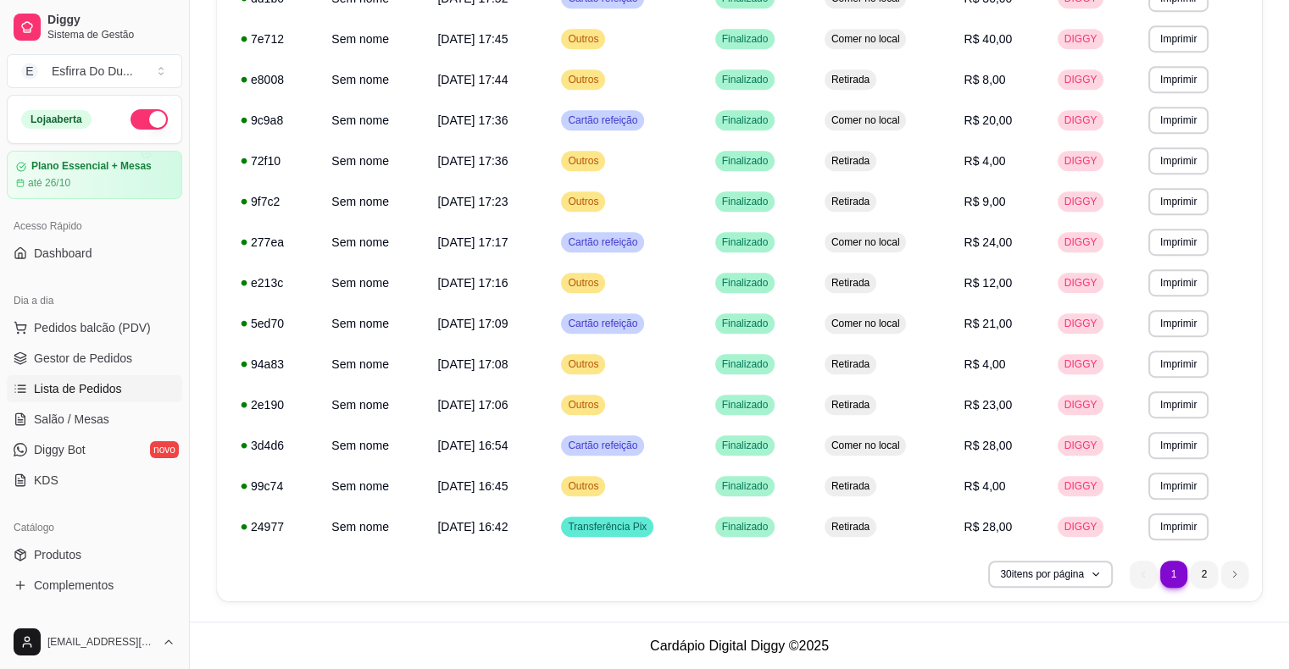
click at [1201, 588] on nav "1 1 2" at bounding box center [1189, 574] width 136 height 44
click at [1207, 571] on li "2" at bounding box center [1203, 574] width 26 height 26
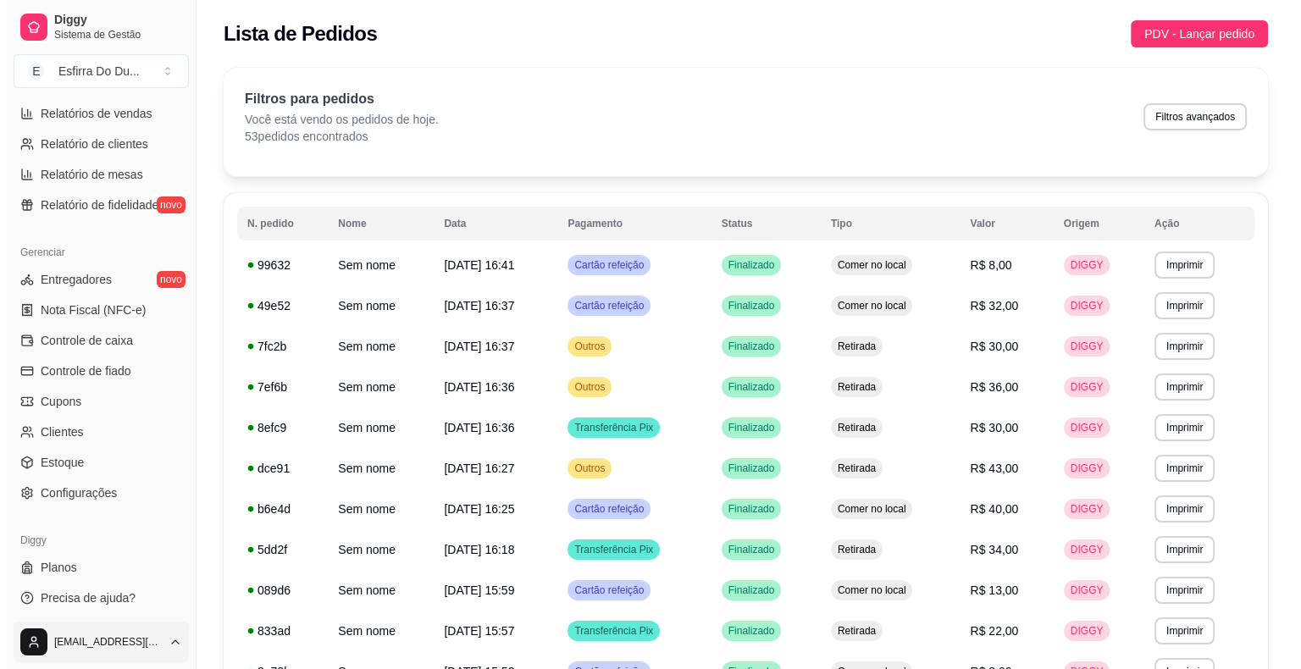
scroll to position [549, 0]
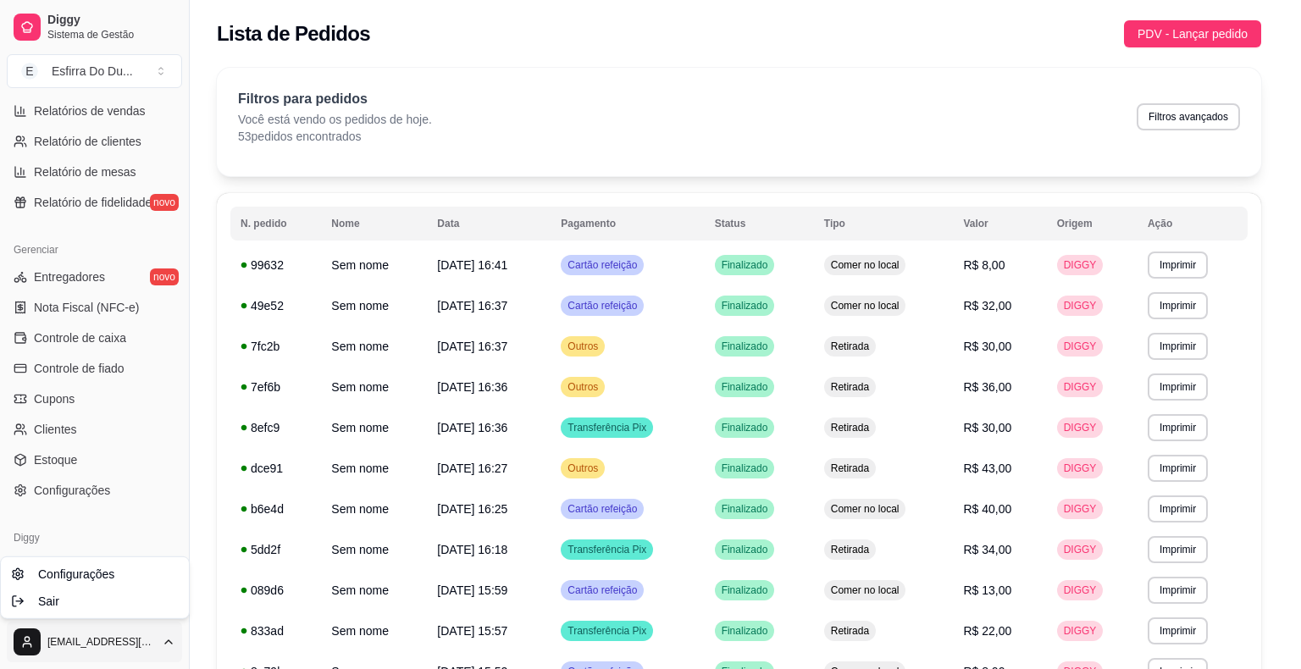
click at [23, 649] on html "Diggy Sistema de Gestão E Esfirra Do Du ... Loja aberta Plano Essencial + Mesas…" at bounding box center [650, 334] width 1301 height 669
click at [49, 604] on span "Sair" at bounding box center [48, 601] width 21 height 17
